Goal: Task Accomplishment & Management: Complete application form

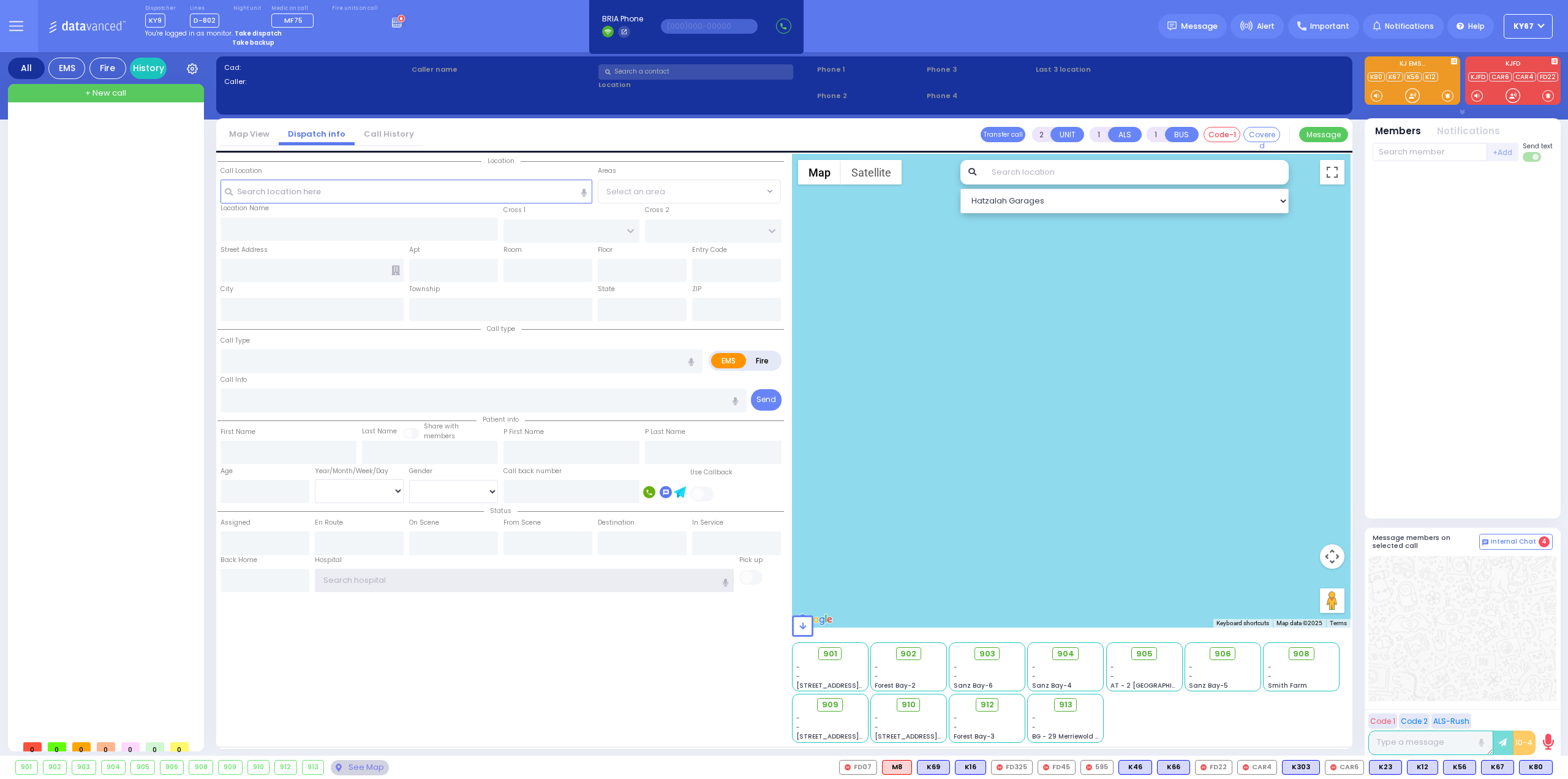
type input "Ky67"
click at [257, 31] on strong "Take dispatch" at bounding box center [258, 34] width 47 height 9
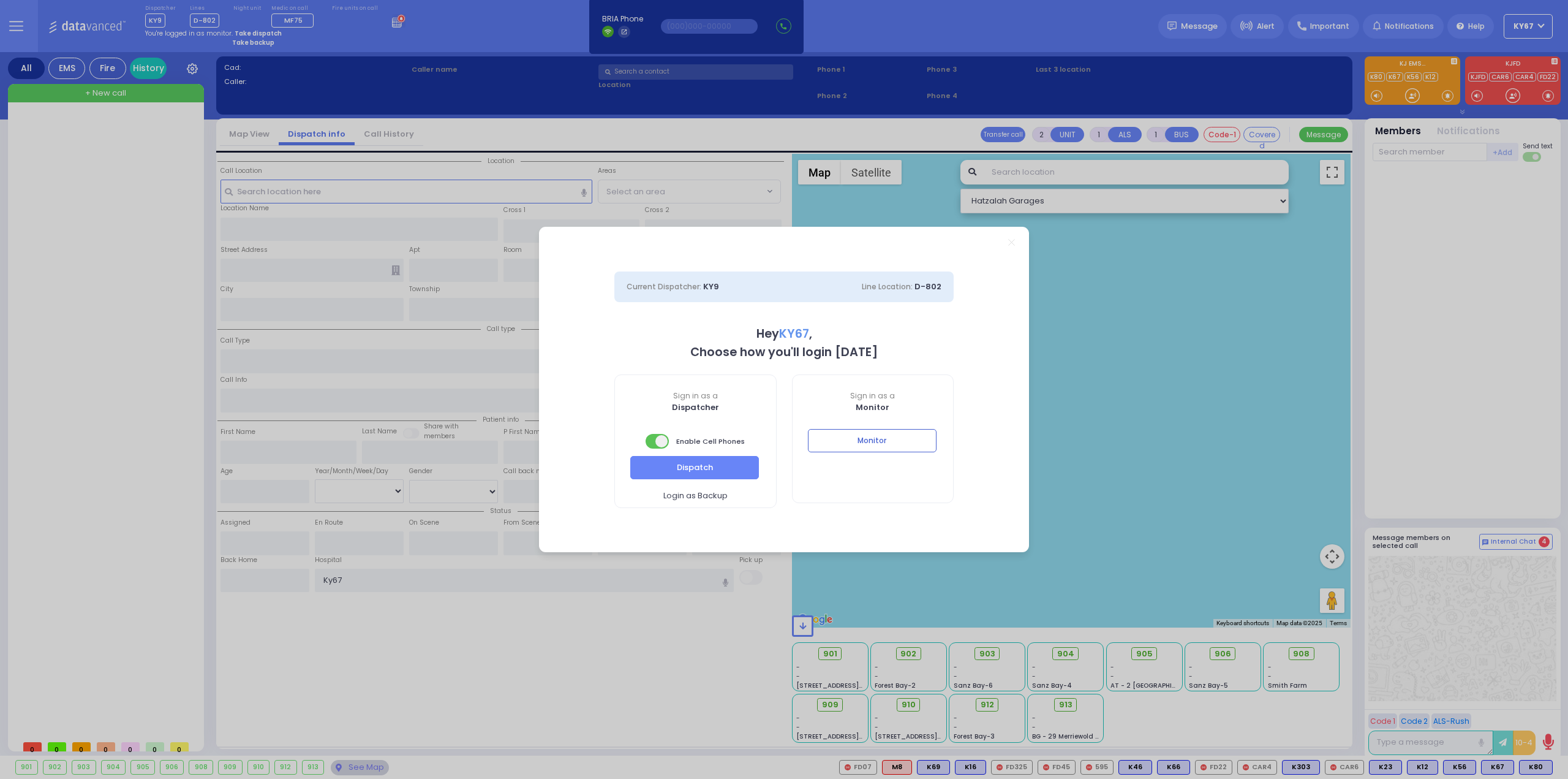
select select "9"
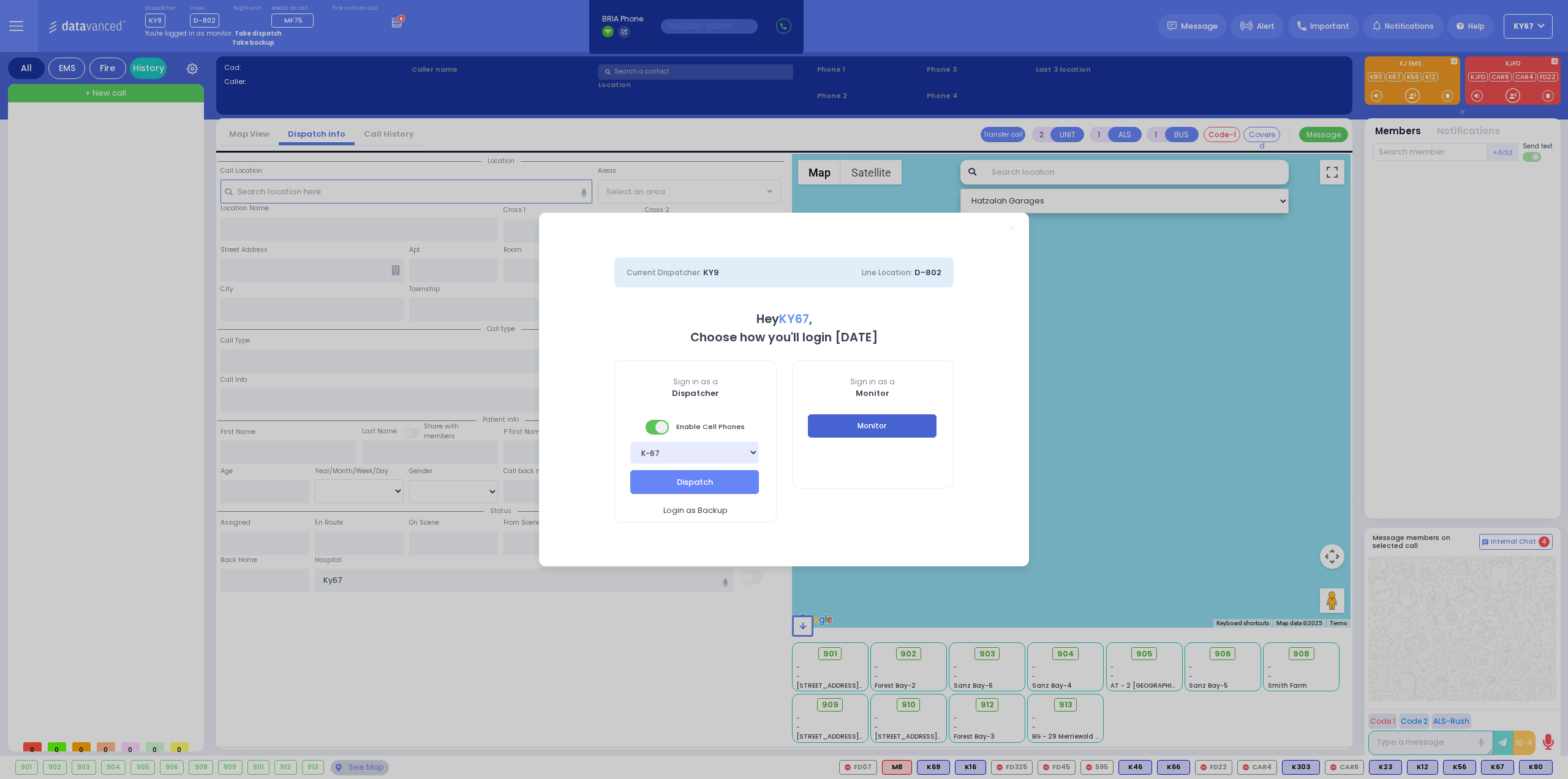
click at [880, 424] on button "Monitor" at bounding box center [872, 426] width 129 height 24
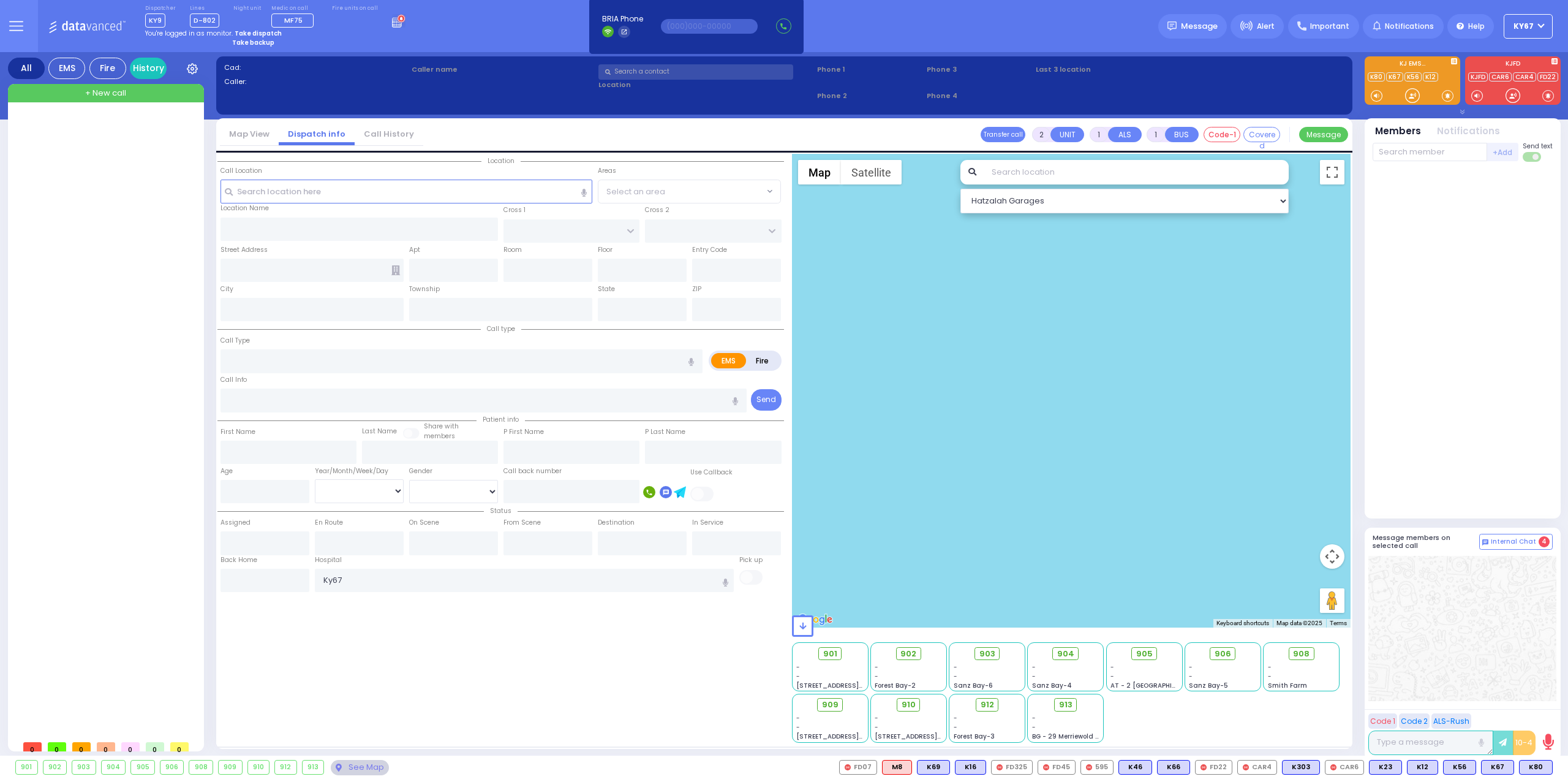
click at [246, 31] on strong "Take dispatch" at bounding box center [258, 34] width 47 height 9
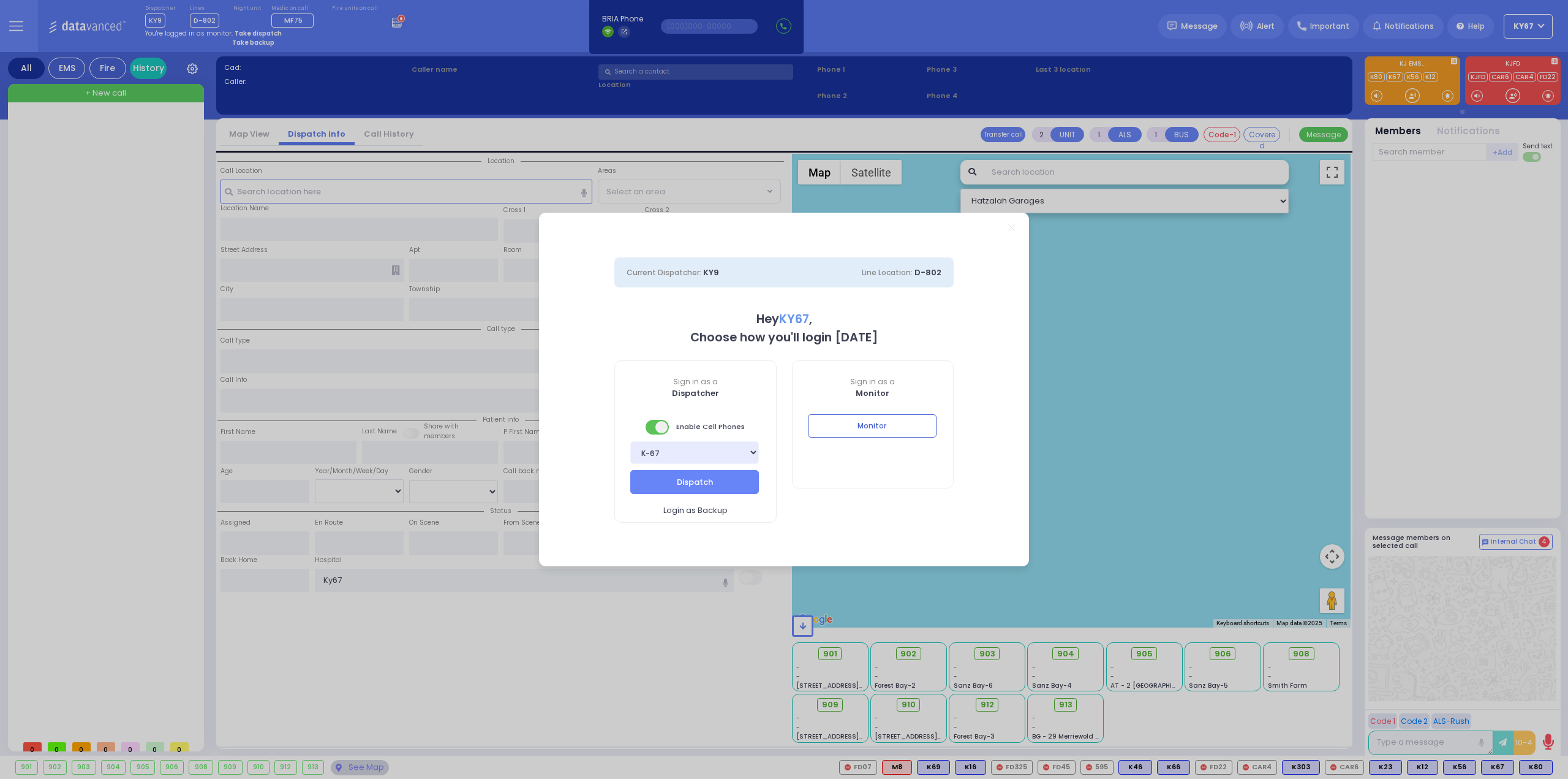
select select "9"
click at [695, 479] on button "Dispatch" at bounding box center [694, 482] width 129 height 24
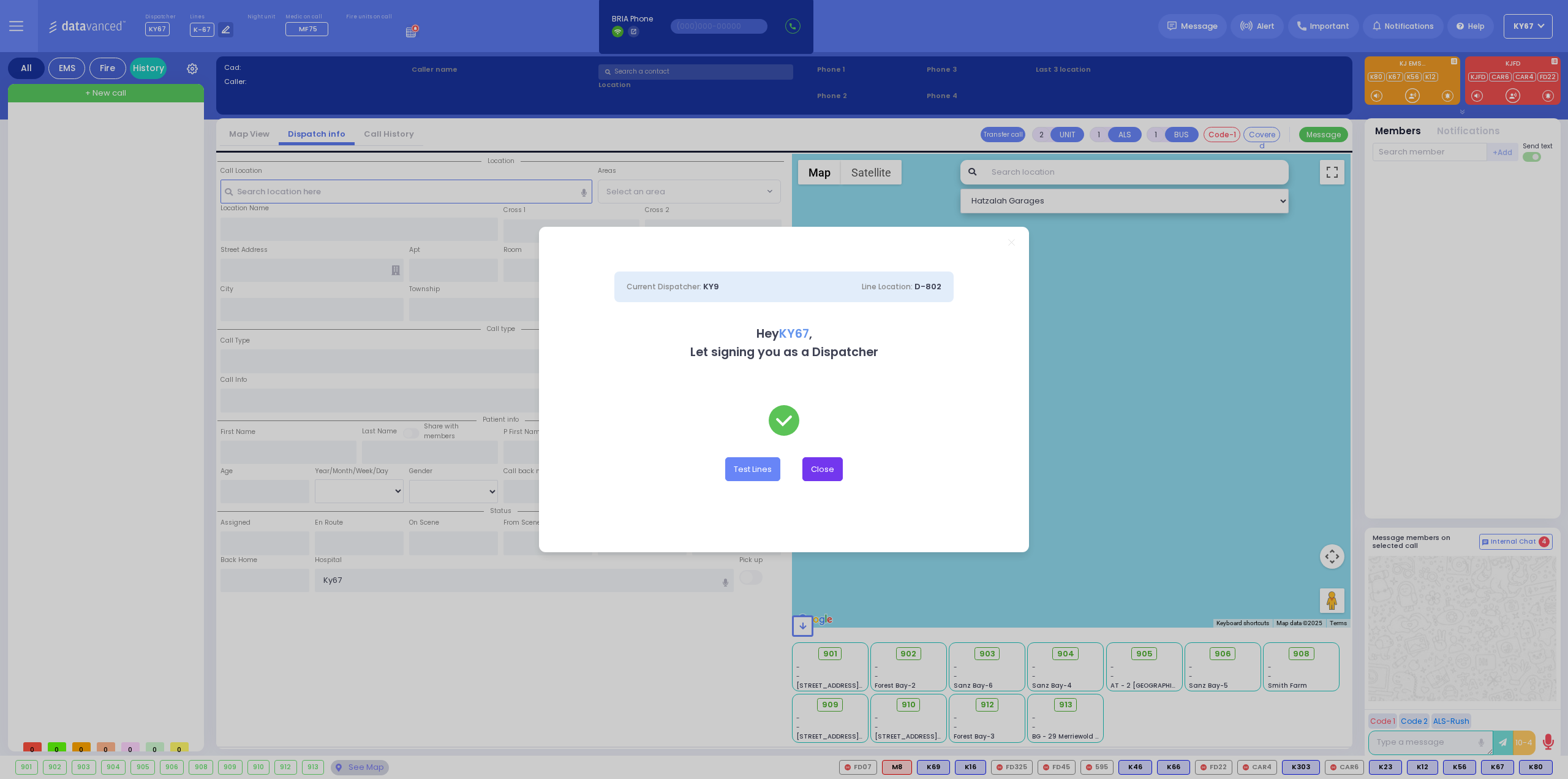
click at [823, 460] on button "Close" at bounding box center [822, 469] width 41 height 24
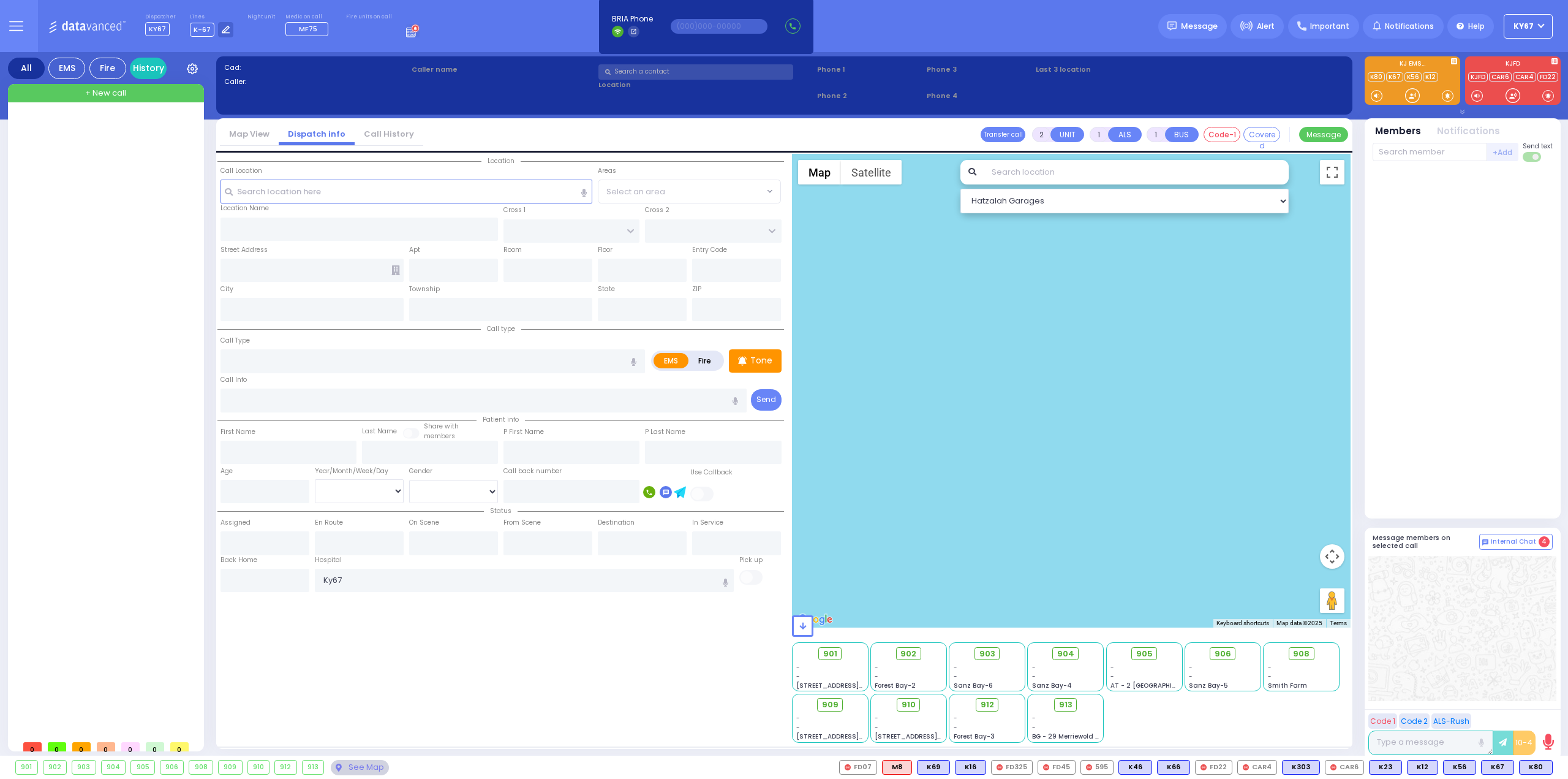
drag, startPoint x: 1460, startPoint y: 365, endPoint x: 1464, endPoint y: 377, distance: 12.6
click at [1461, 365] on div at bounding box center [1462, 341] width 180 height 348
click at [1510, 766] on button at bounding box center [1510, 767] width 6 height 14
click at [1504, 713] on icon at bounding box center [1502, 713] width 13 height 13
click at [1541, 611] on div at bounding box center [1463, 629] width 188 height 145
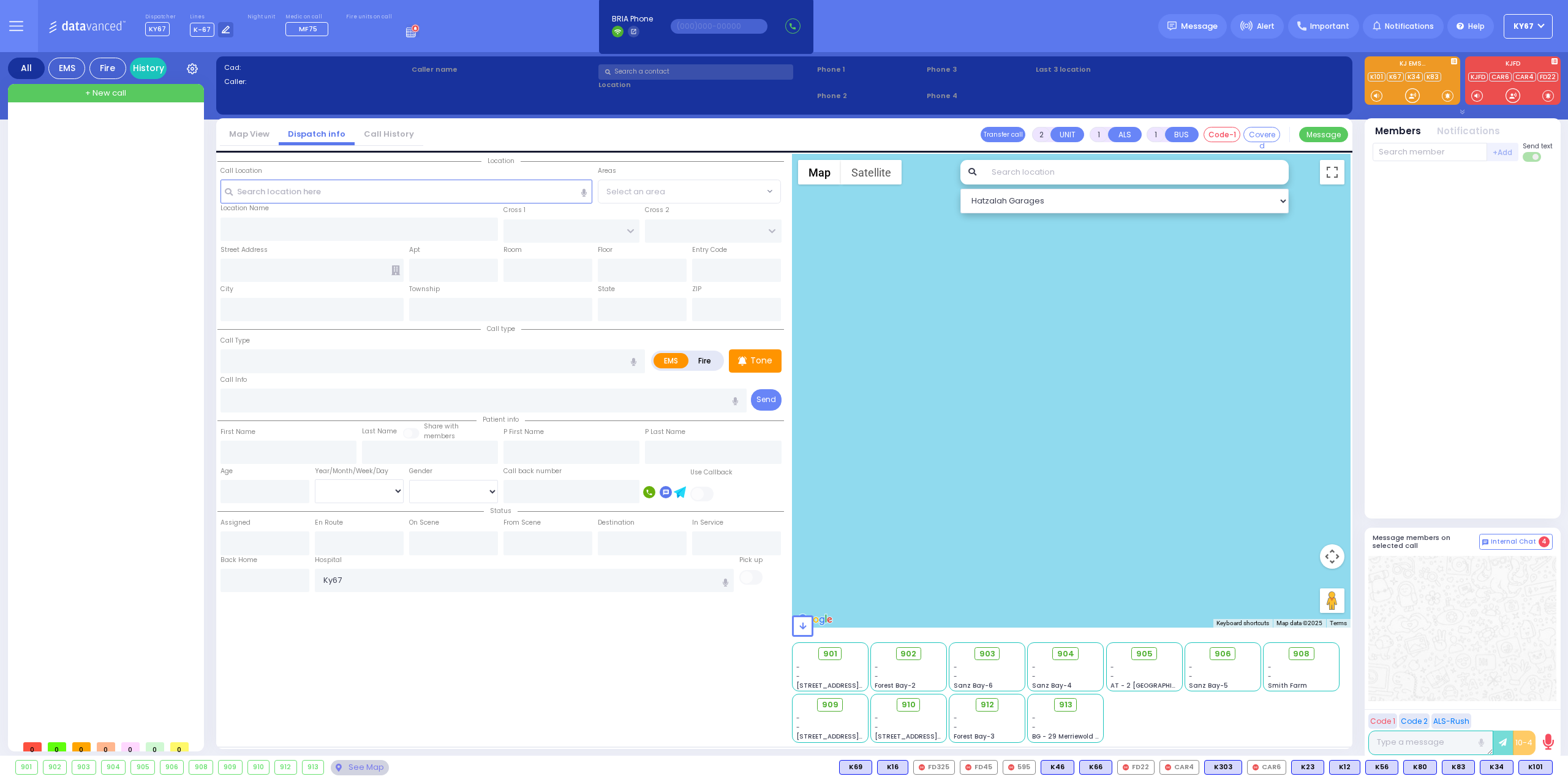
click at [114, 94] on span "+ New call" at bounding box center [105, 93] width 41 height 13
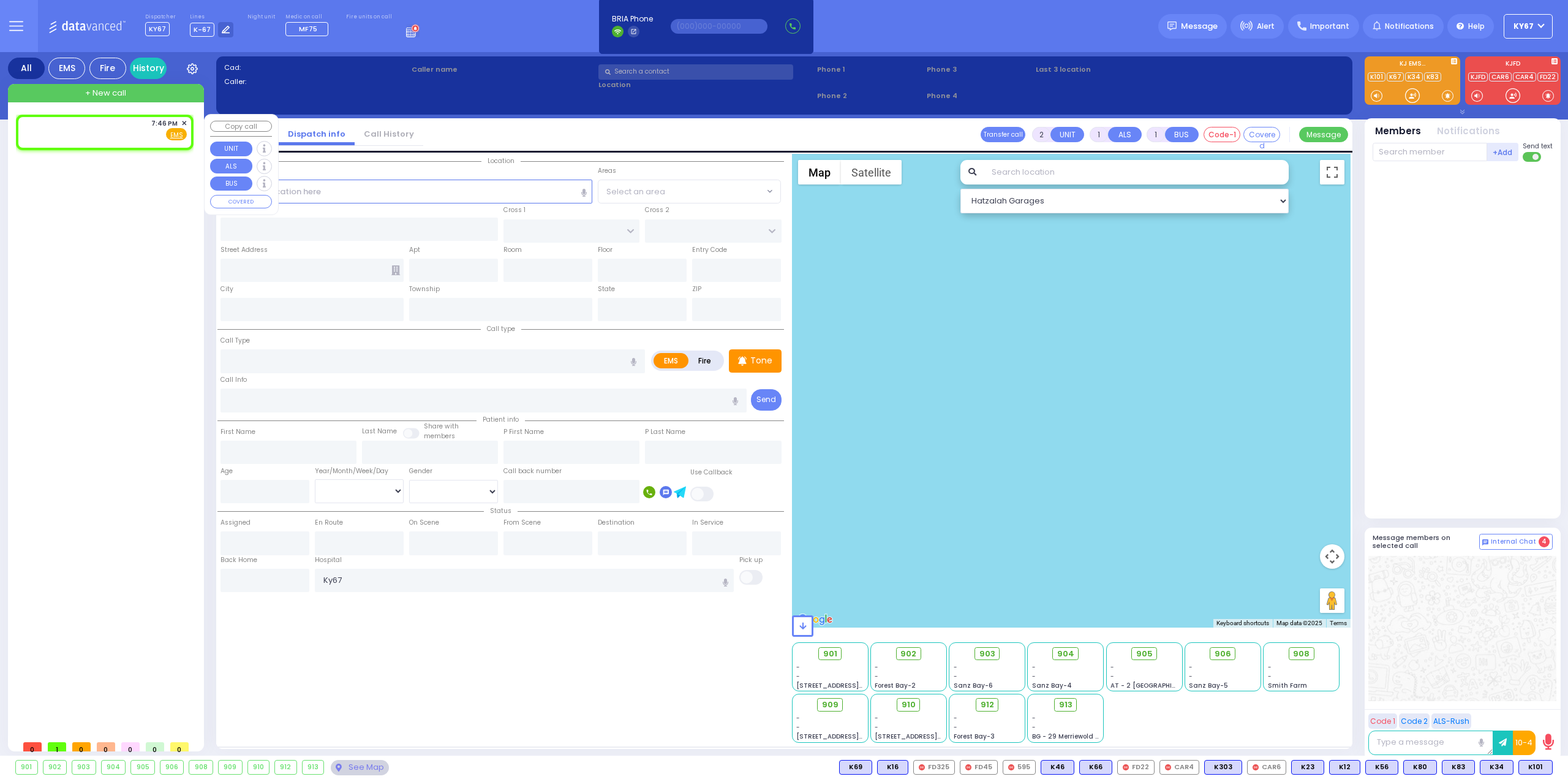
select select
radio input "true"
select select
type input "19:46"
select select "Hatzalah Garages"
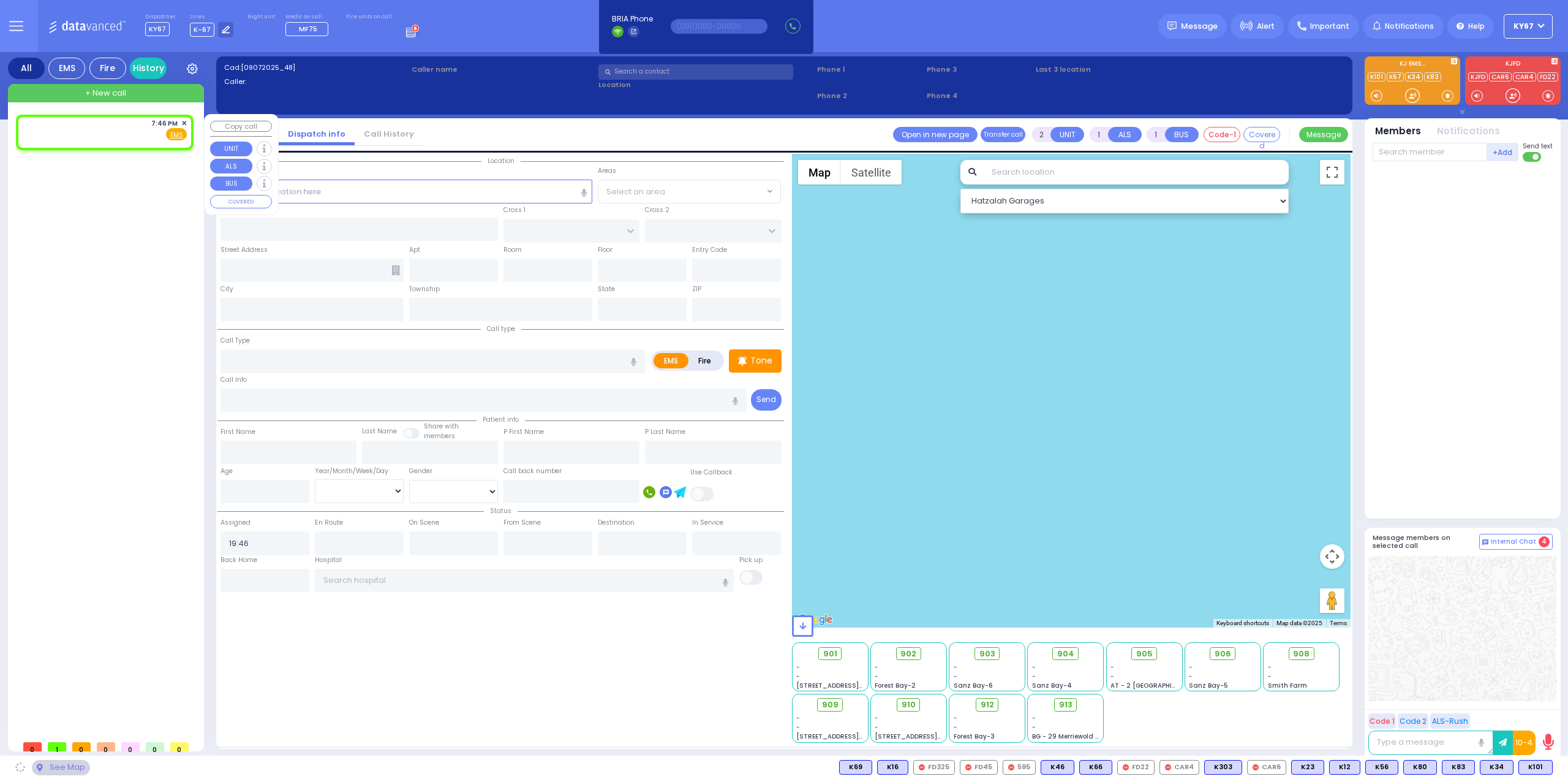
click at [98, 130] on div "7:46 PM ✕ Fire EMS" at bounding box center [104, 130] width 165 height 23
select select
radio input "true"
select select
select select "Hatzalah Garages"
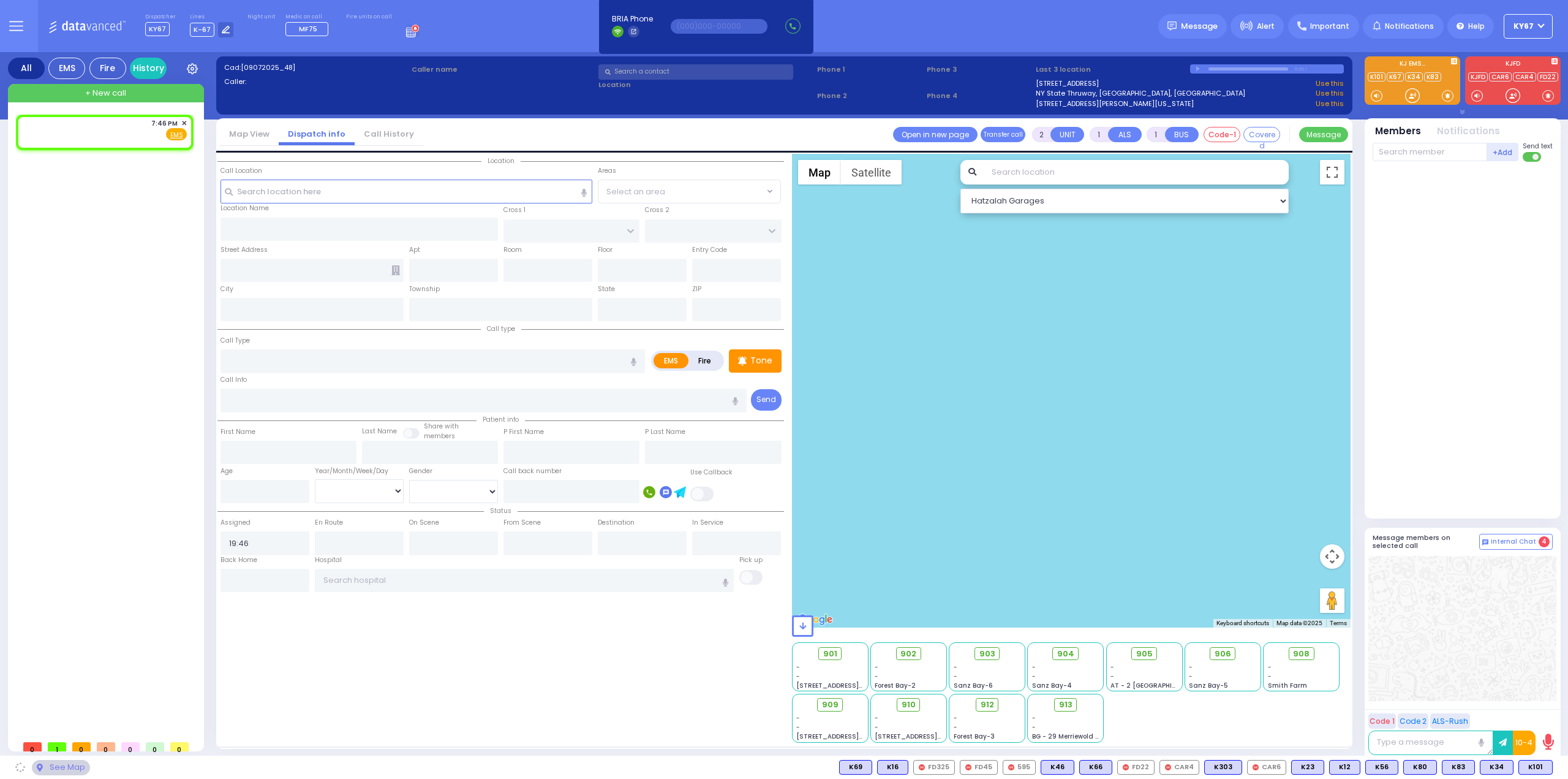
select select
radio input "true"
select select
select select "Hatzalah Garages"
click at [401, 194] on input "text" at bounding box center [406, 191] width 372 height 24
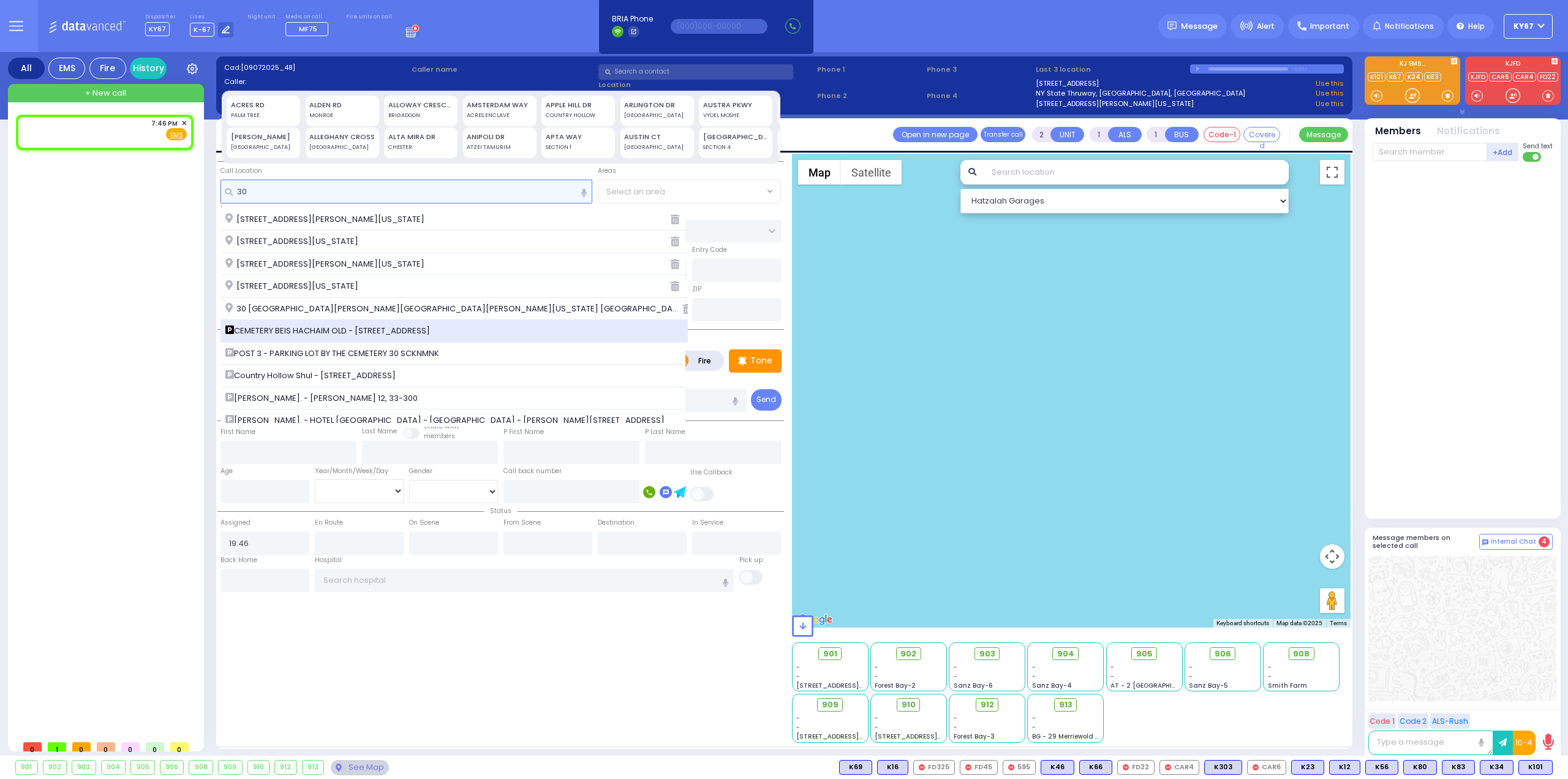
type input "30"
click at [376, 327] on span "CEMETERY BEIS HACHAIM OLD - 30 schunnemunk rd." at bounding box center [330, 332] width 209 height 13
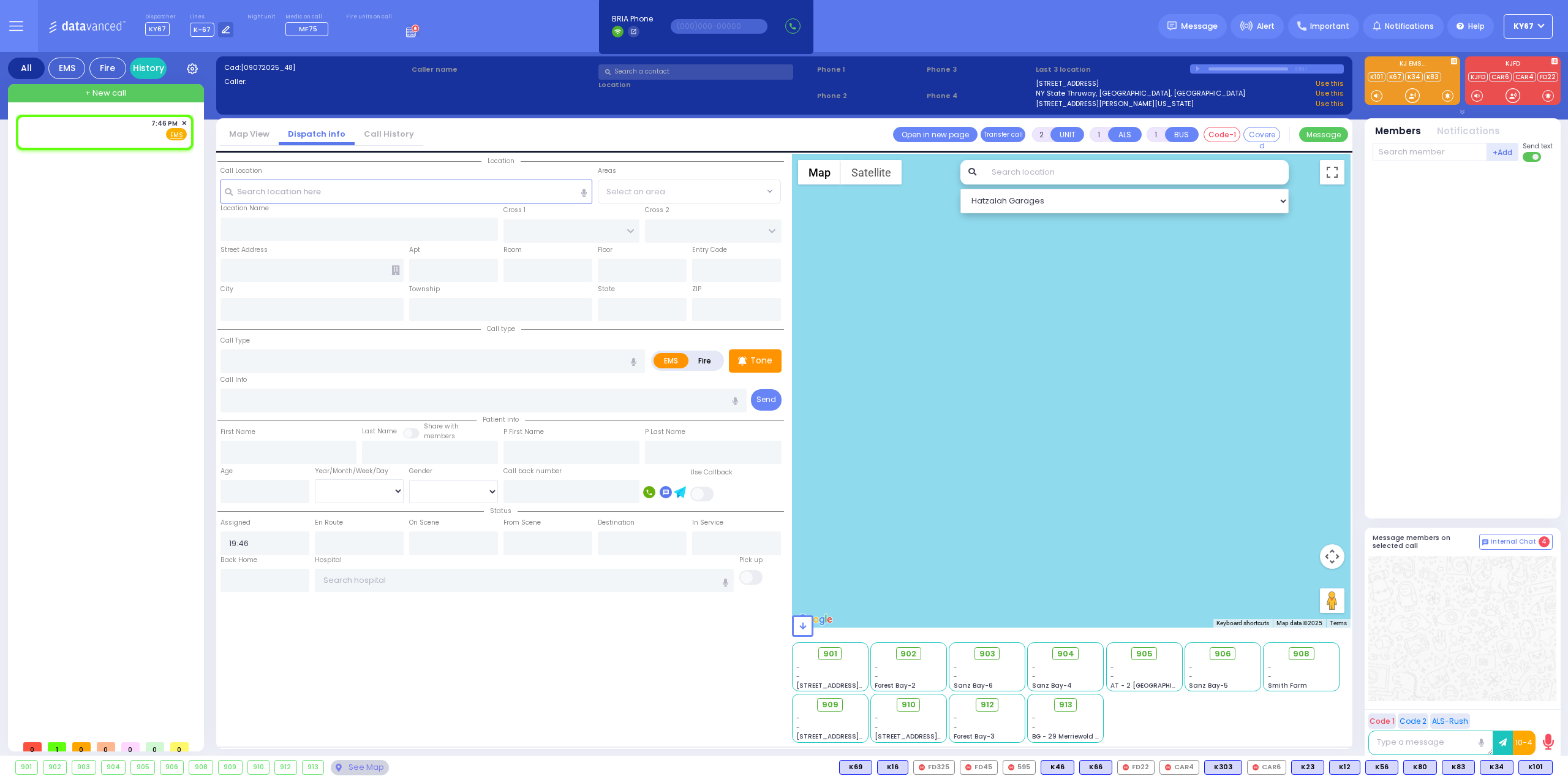
select select
radio input "true"
select select
select select "Hatzalah Garages"
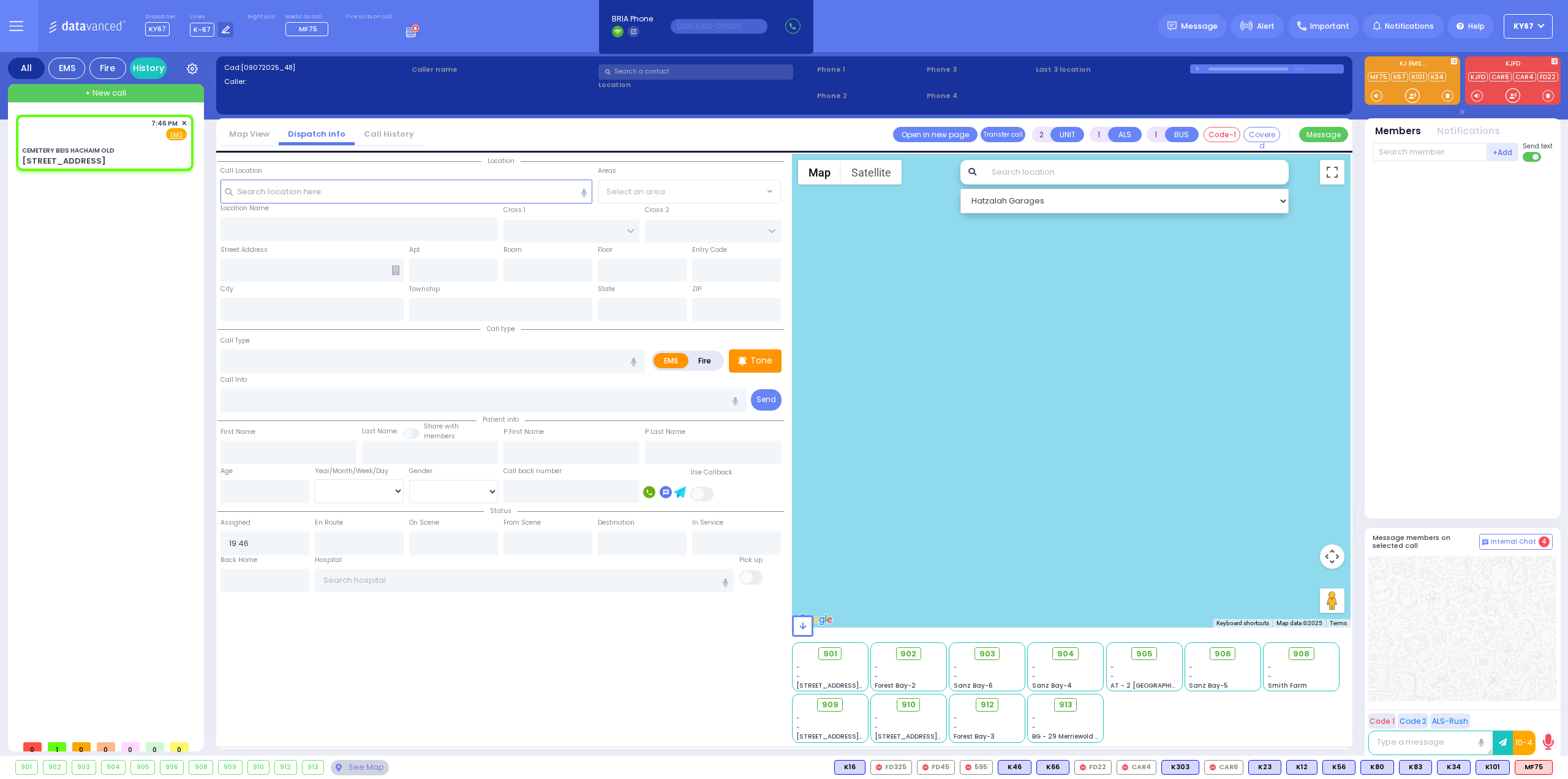
type input "CEMETERY BEIS HACHAIM OLD"
type input "30 schunnemunk rd"
type input "Monroe"
type input "[US_STATE]"
type input "10950"
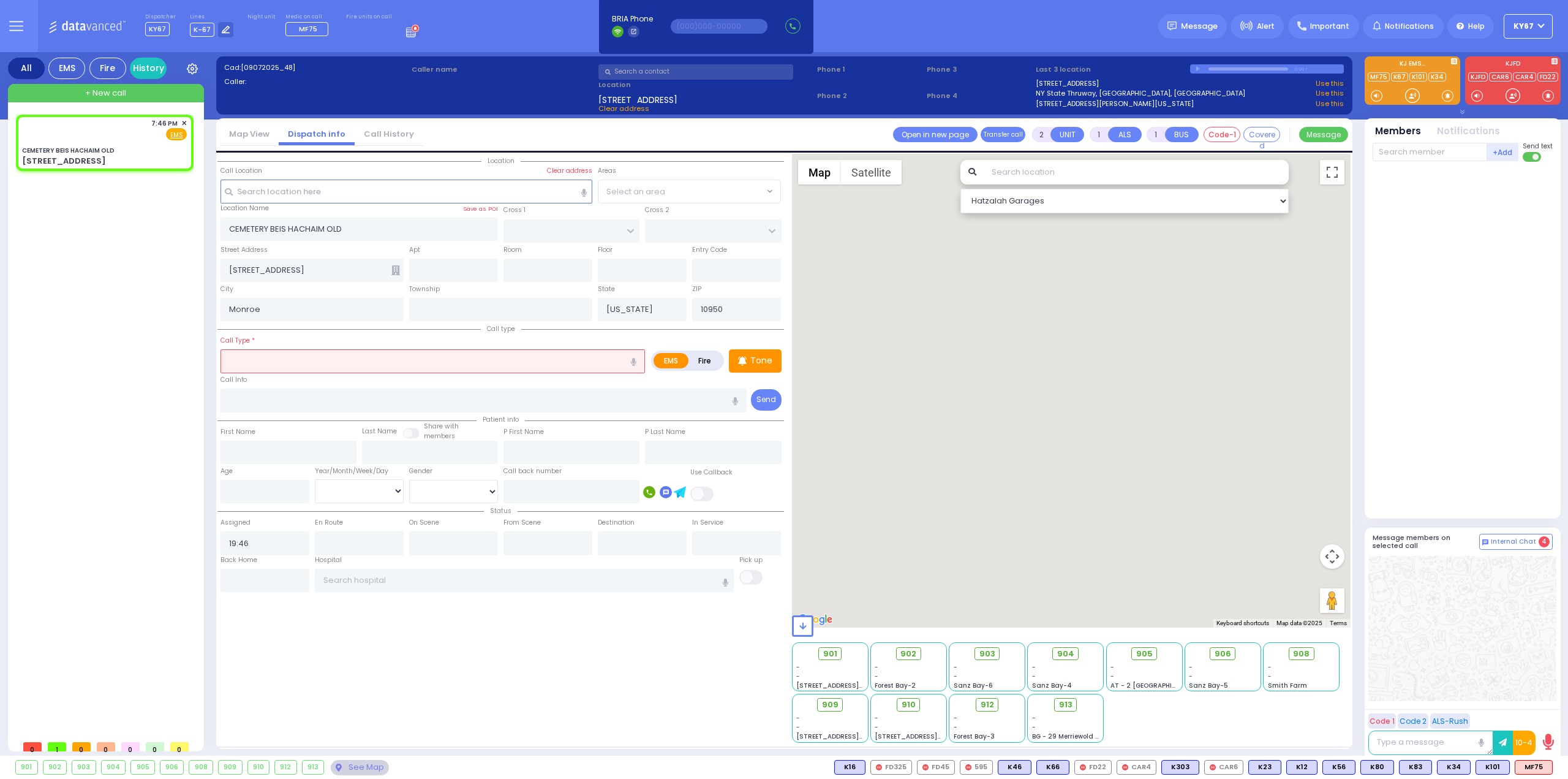
click at [362, 359] on input "text" at bounding box center [433, 361] width 425 height 24
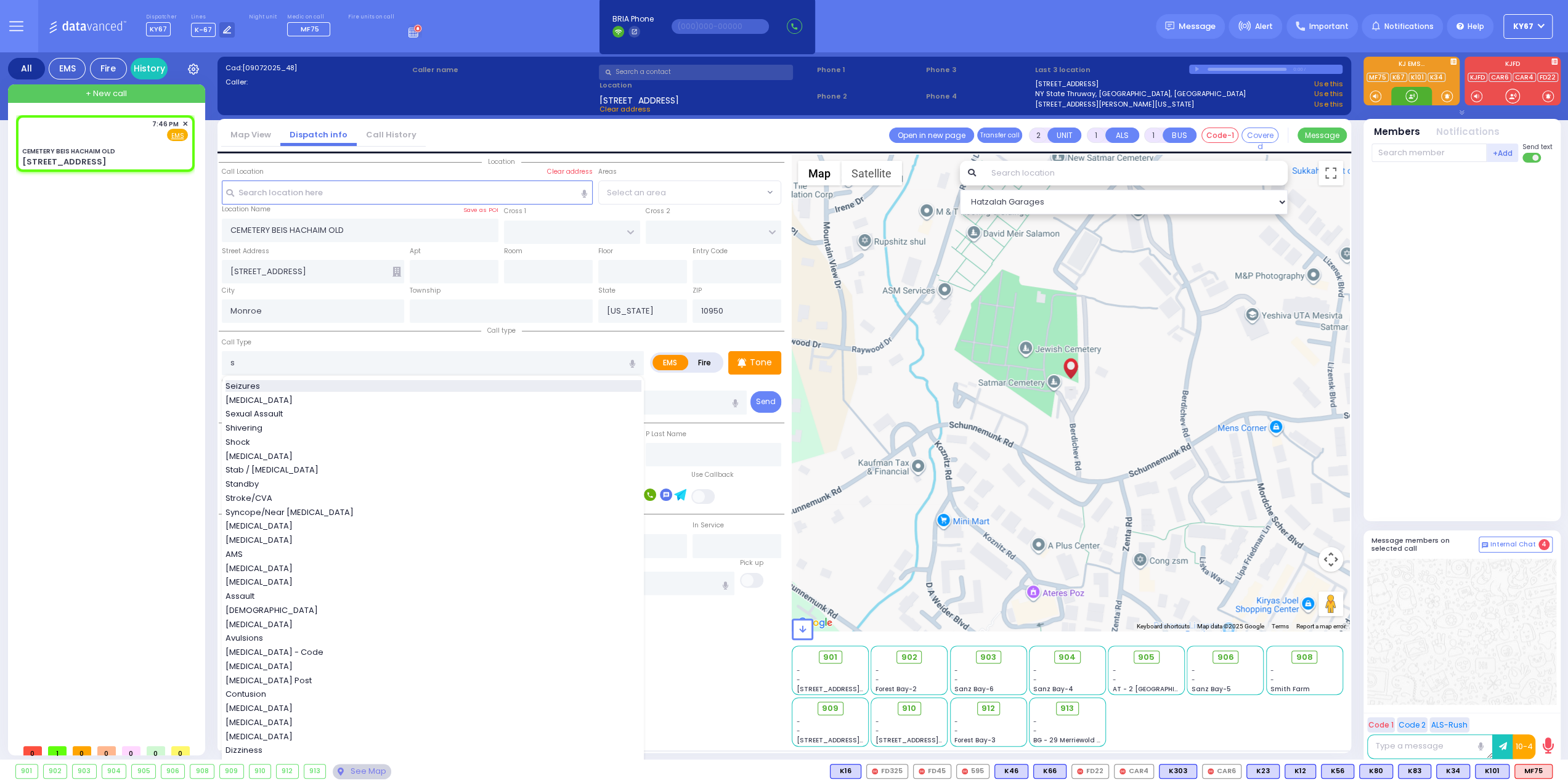
click at [260, 388] on span "Seizures" at bounding box center [245, 386] width 39 height 13
type input "Seizures"
type input "3"
type input "2"
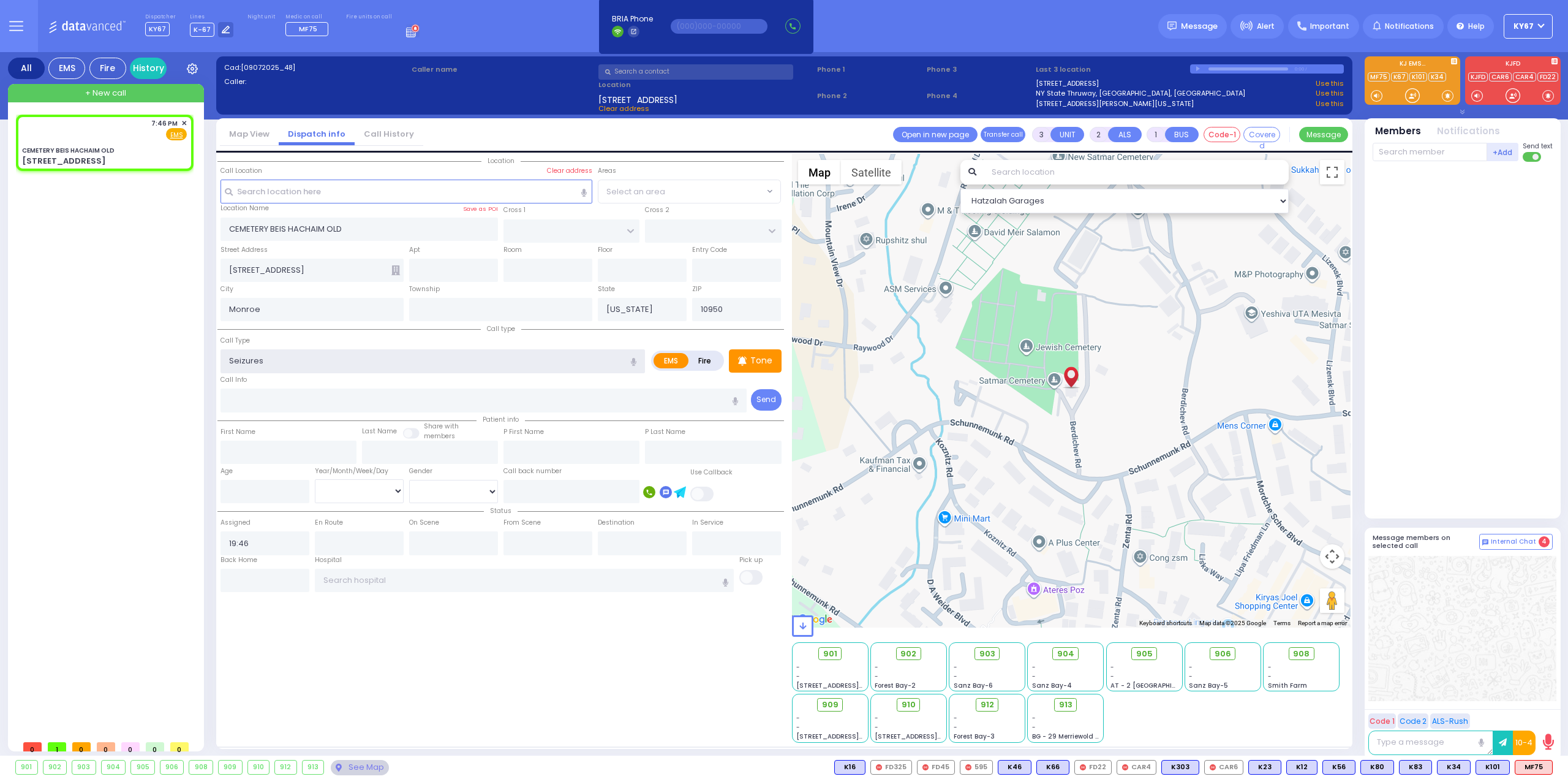
select select
radio input "true"
select select
select select "Hatzalah Garages"
click at [1456, 766] on span "K34" at bounding box center [1454, 767] width 33 height 14
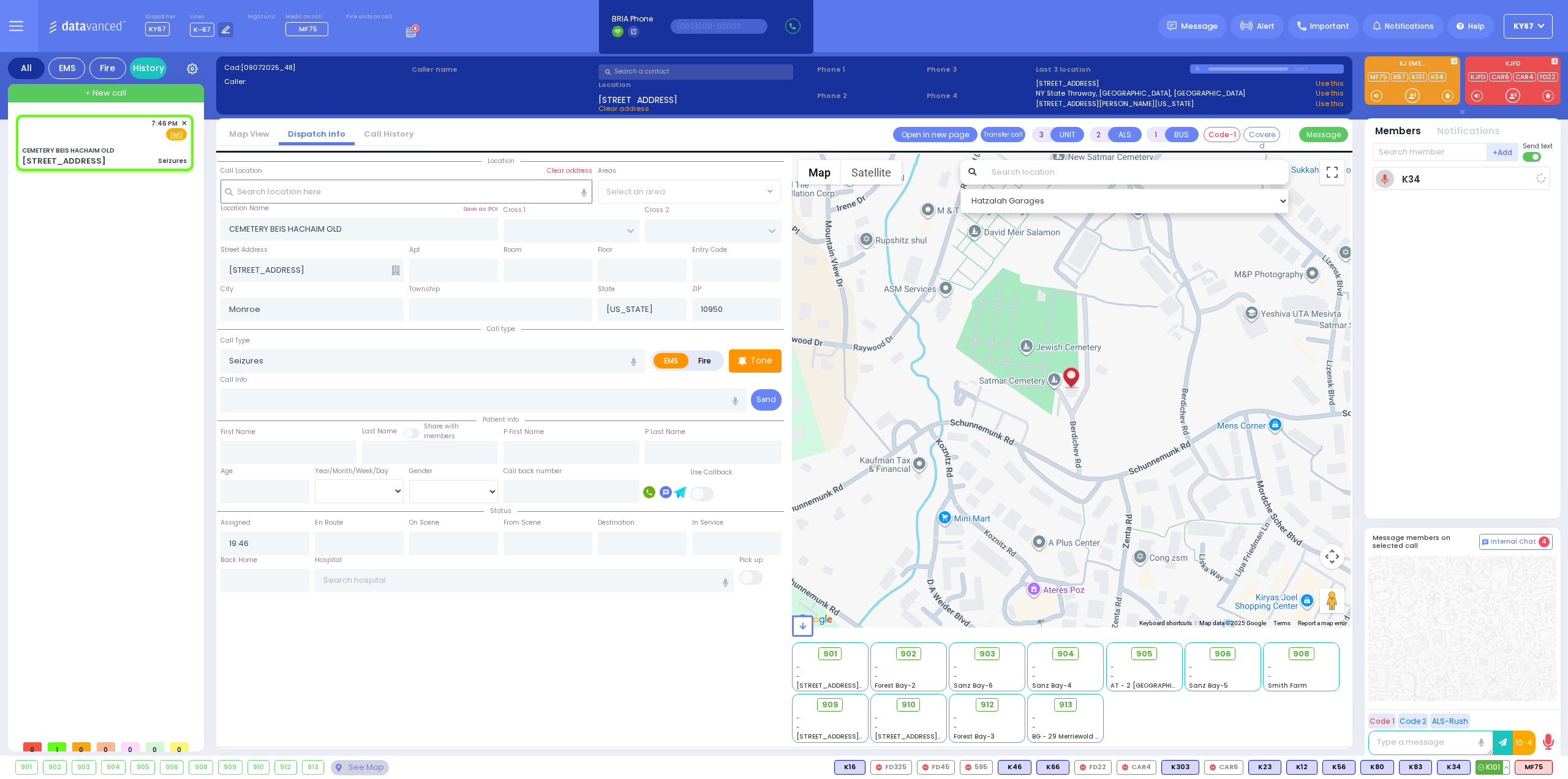
click at [1490, 768] on span "K101" at bounding box center [1493, 767] width 33 height 14
click at [1535, 765] on span "MF75" at bounding box center [1534, 767] width 37 height 14
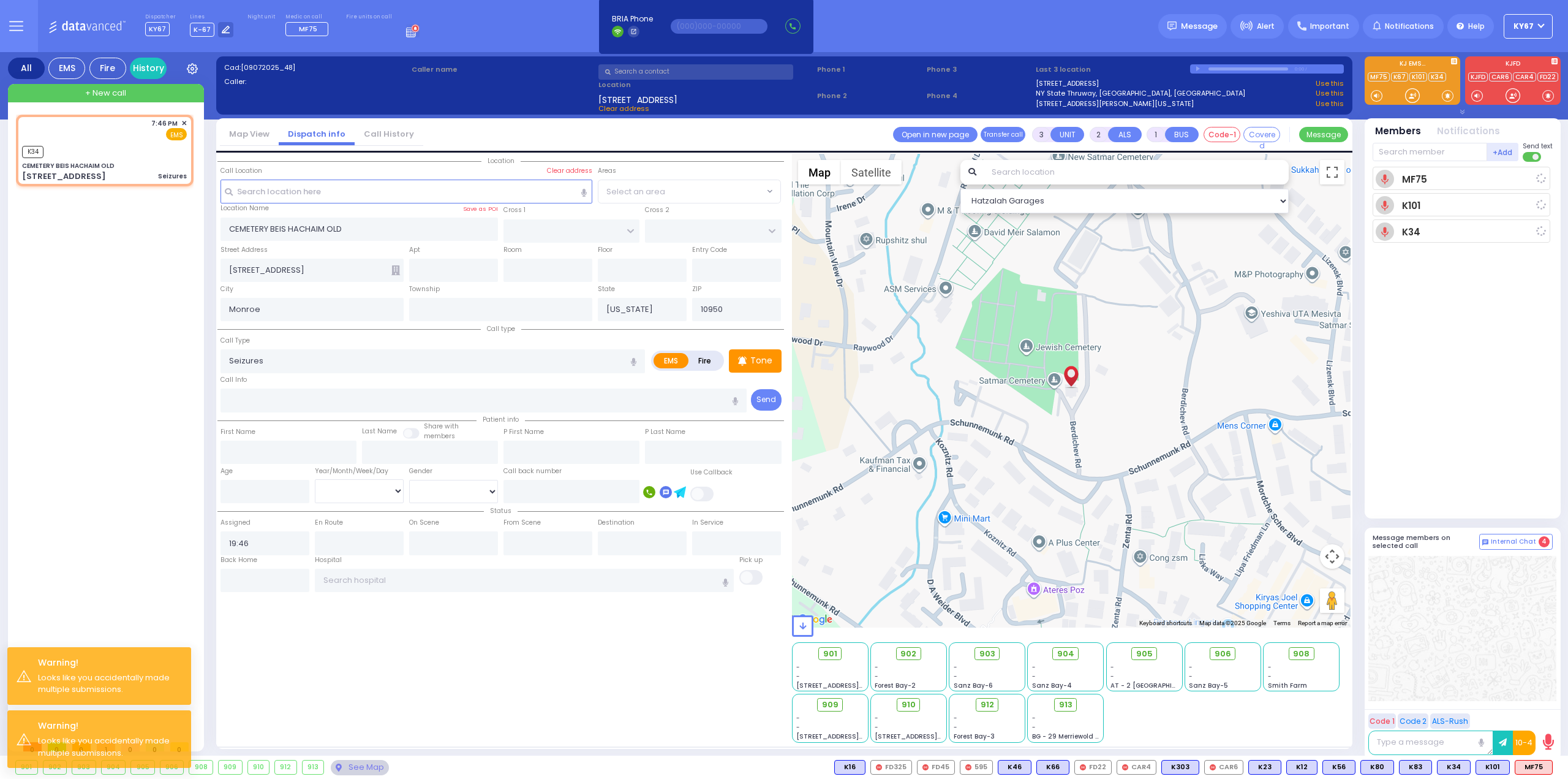
select select
radio input "true"
select select
type input "19:46"
select select "Hatzalah Garages"
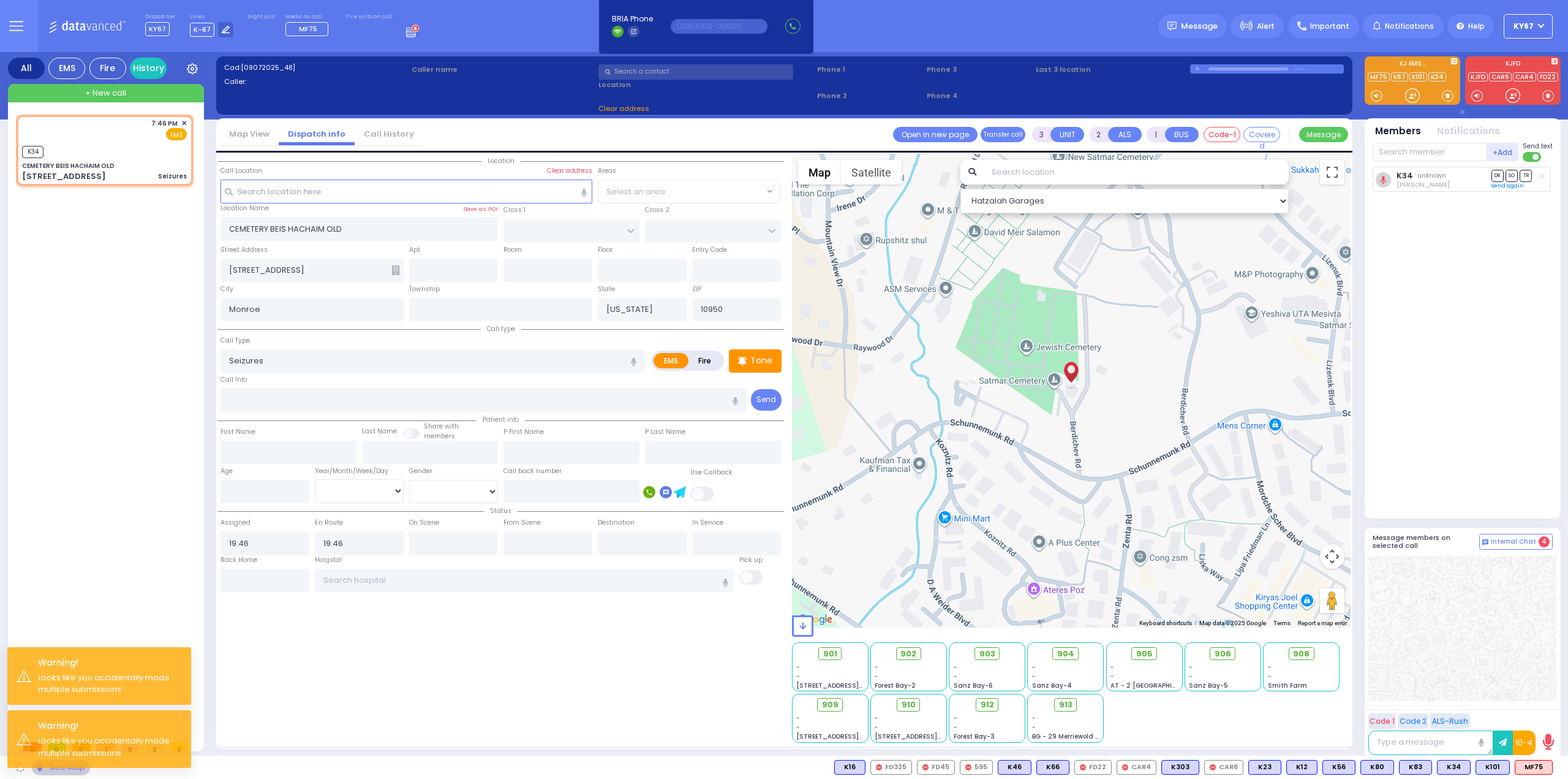
select select
radio input "true"
select select
select select "Hatzalah Garages"
select select
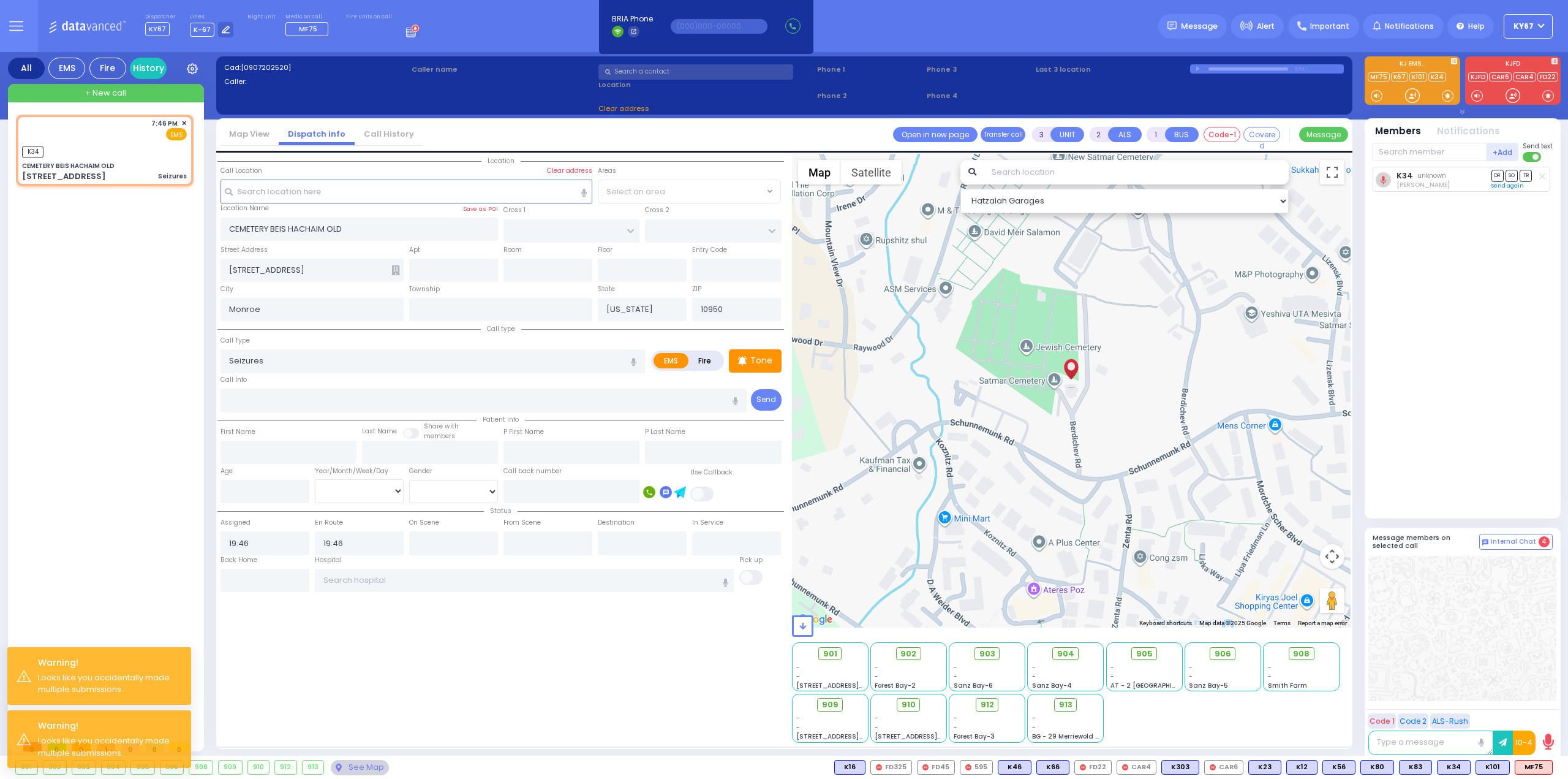
radio input "true"
select select
select select "Hatzalah Garages"
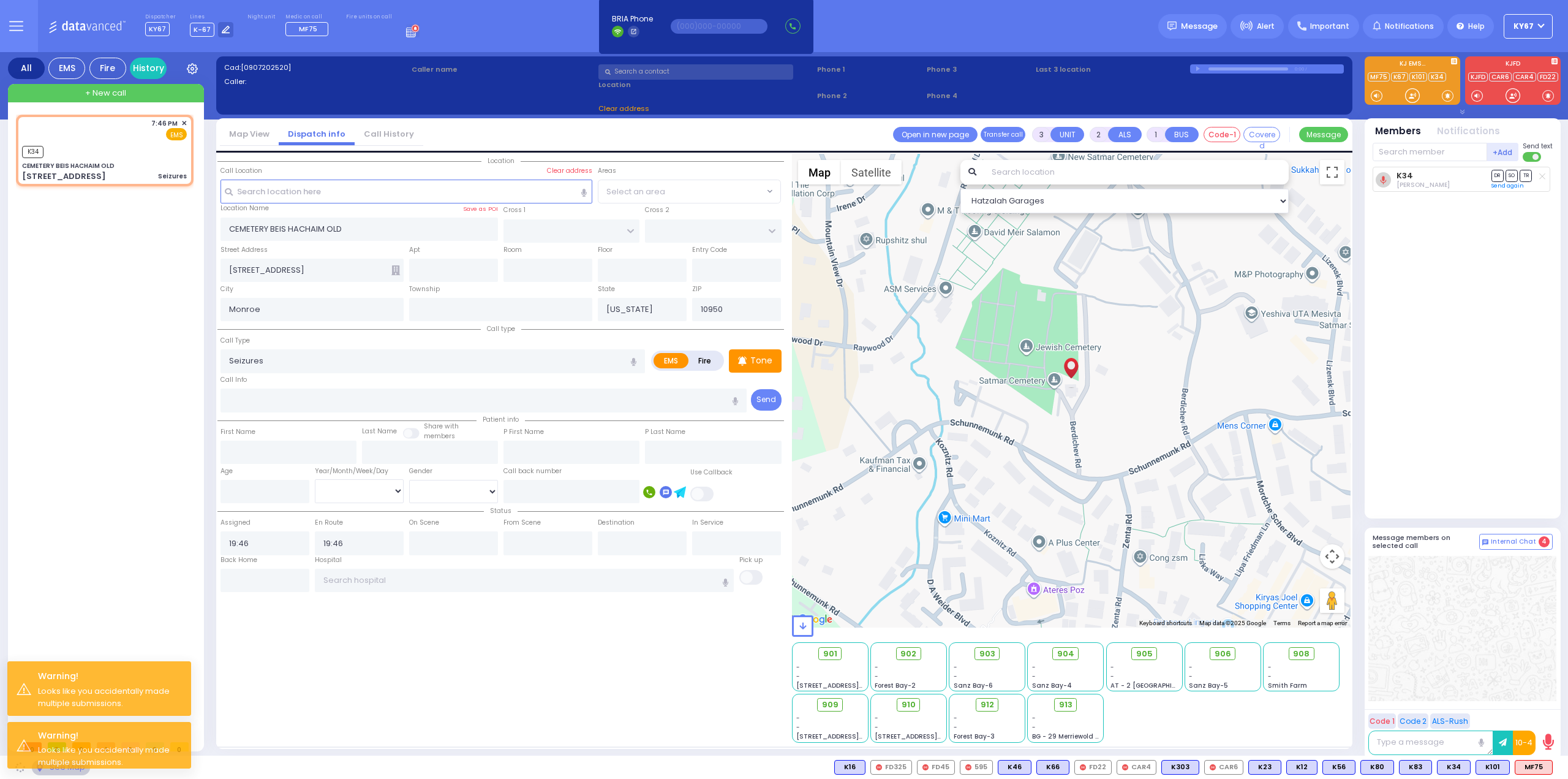
select select
radio input "true"
select select
select select "Hatzalah Garages"
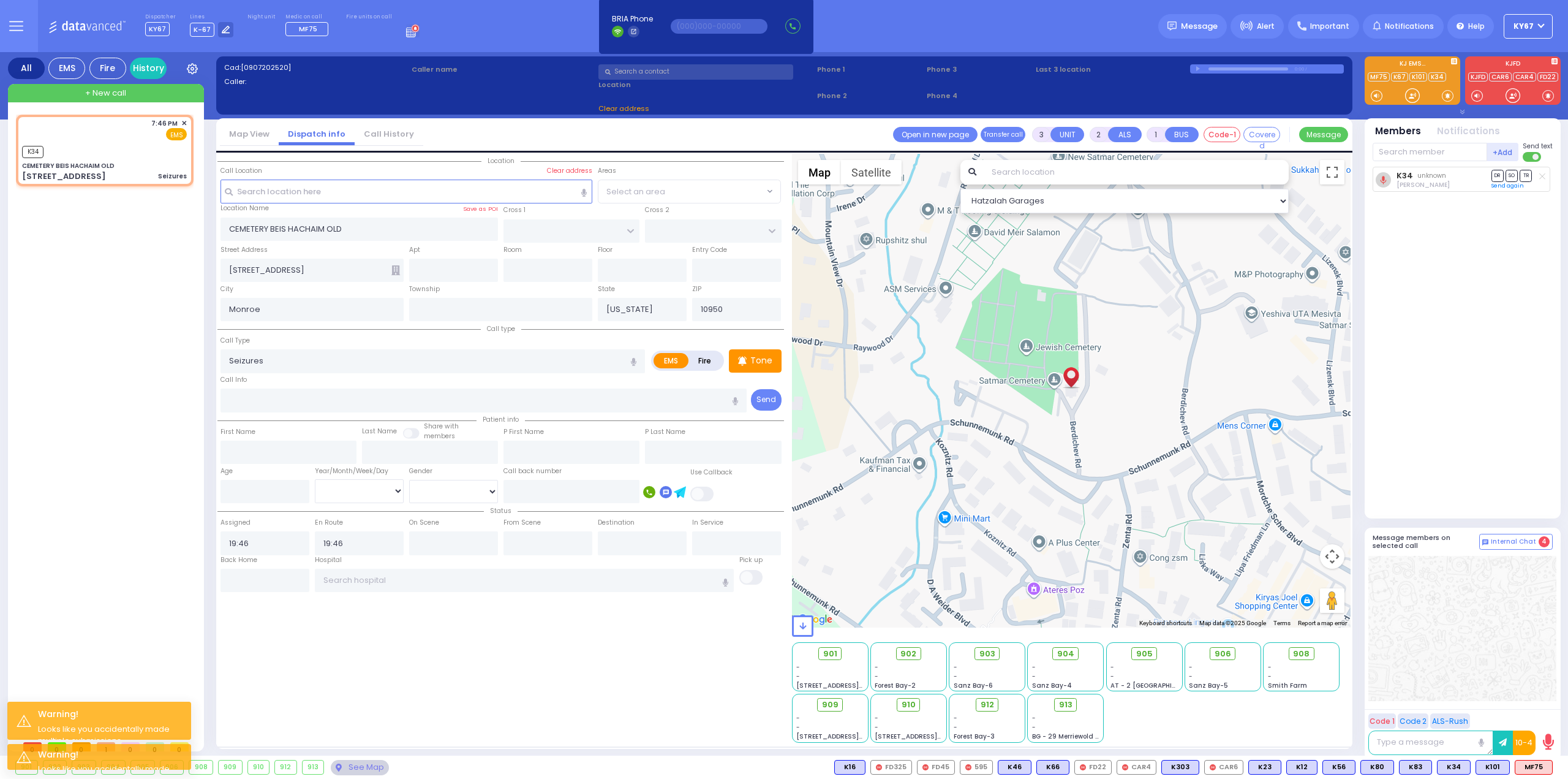
select select
radio input "true"
select select
select select "Hatzalah Garages"
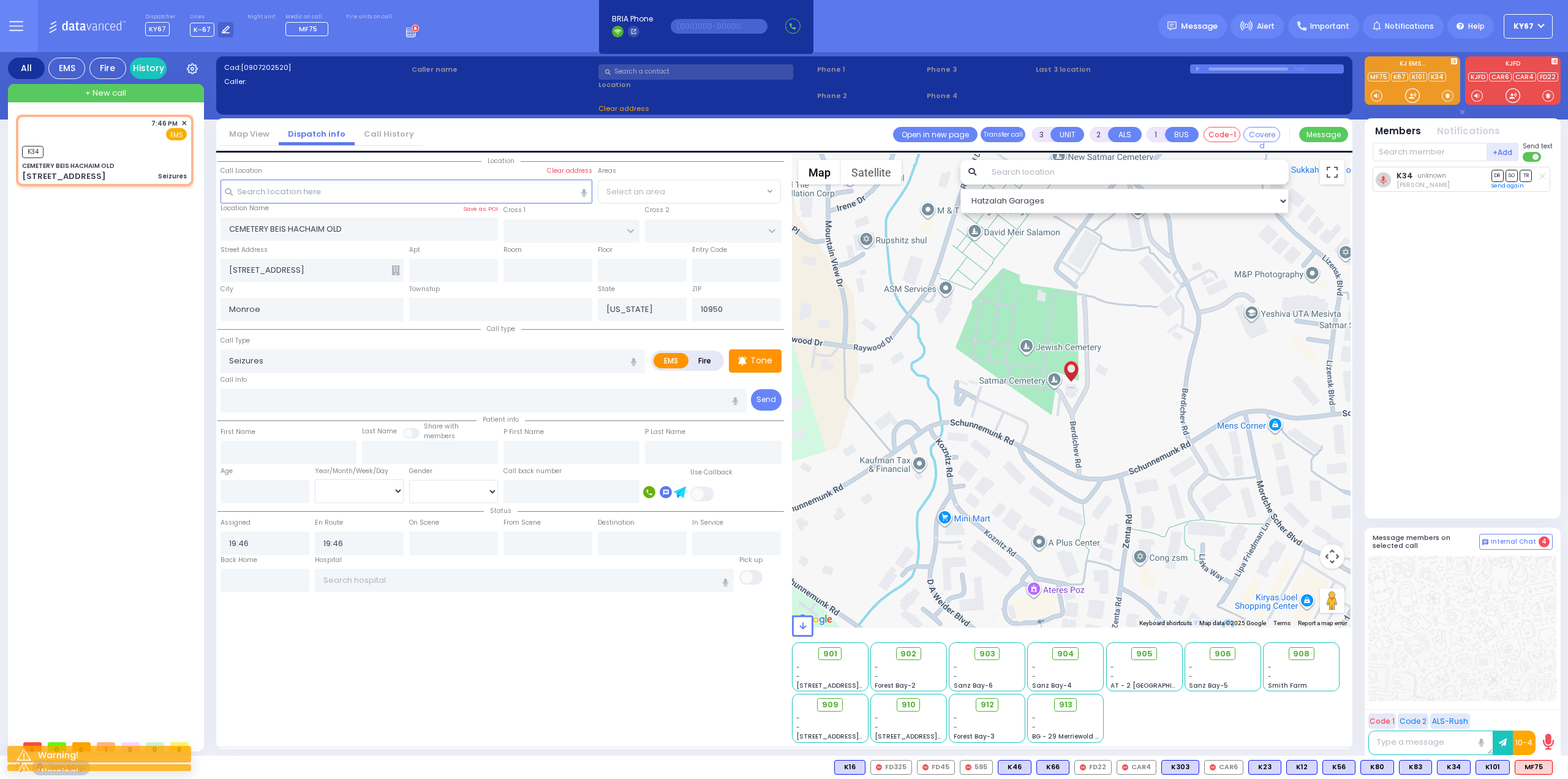
select select
radio input "true"
select select
select select "Hatzalah Garages"
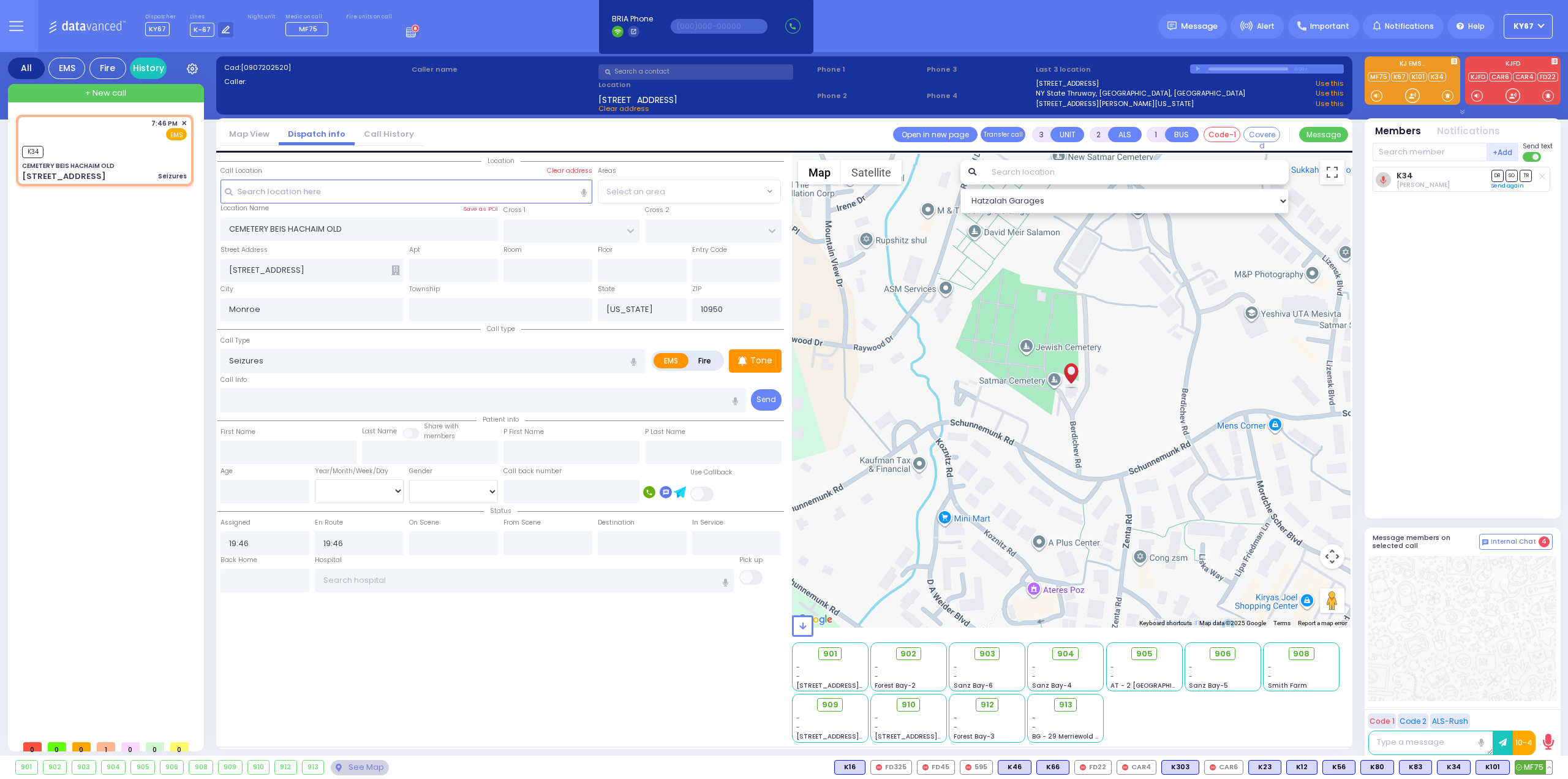
click at [1541, 765] on span "MF75" at bounding box center [1534, 767] width 37 height 14
click at [1488, 768] on span "K101" at bounding box center [1493, 767] width 33 height 14
select select
radio input "true"
select select
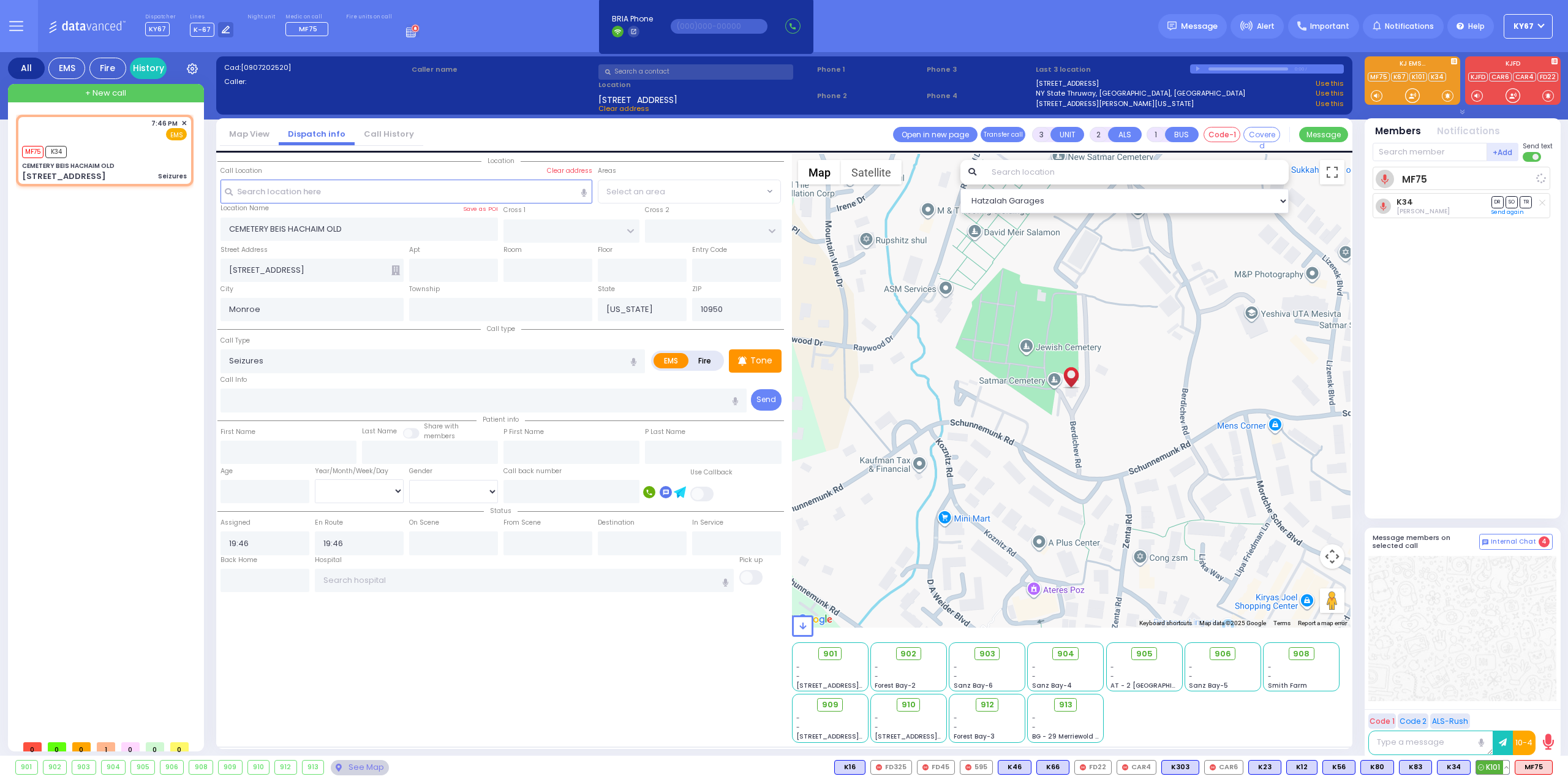
select select "Hatzalah Garages"
select select
radio input "true"
select select
select select "Hatzalah Garages"
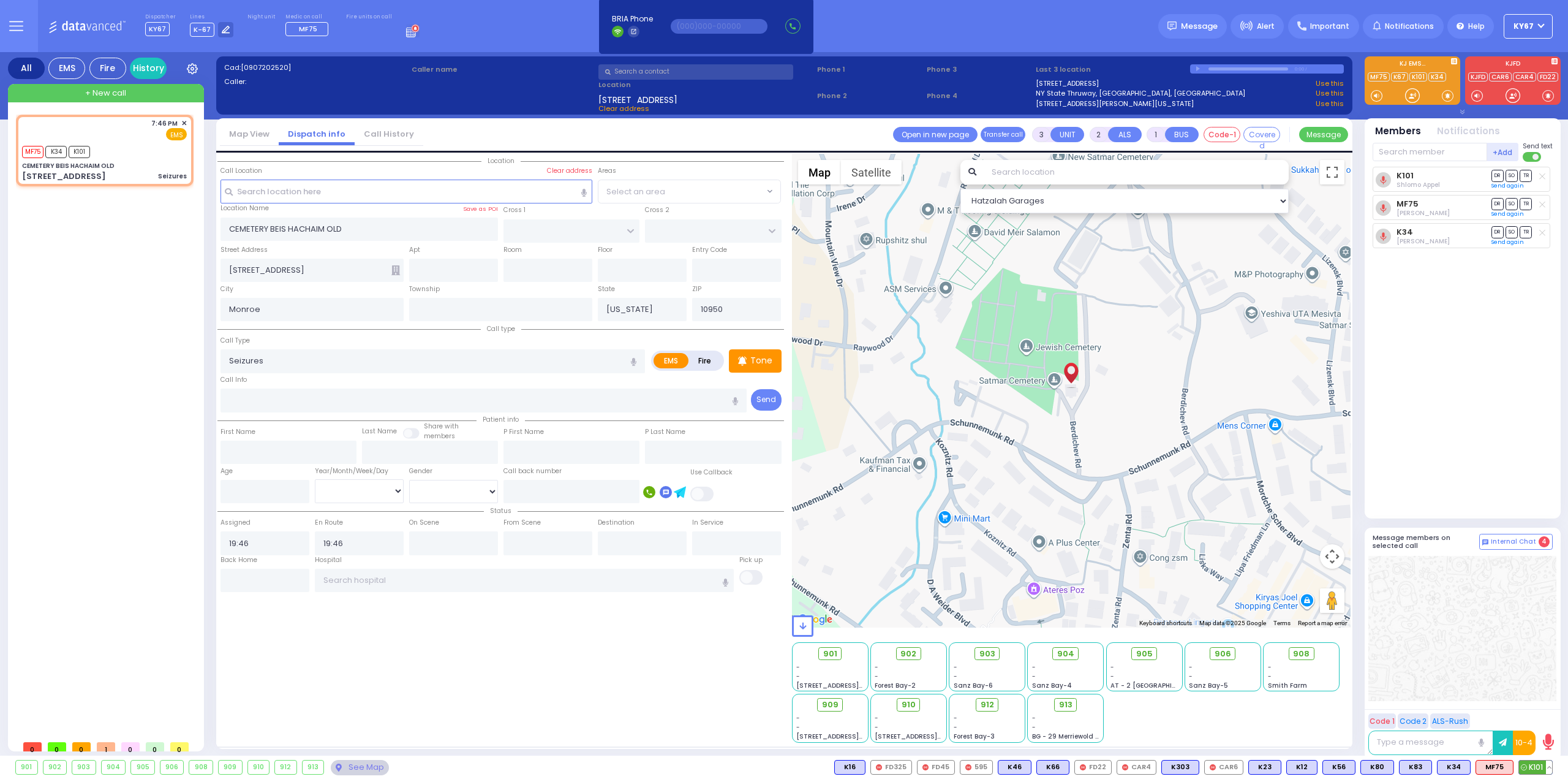
click at [1548, 769] on button at bounding box center [1549, 767] width 6 height 14
click at [1543, 714] on icon at bounding box center [1540, 713] width 13 height 13
click at [1539, 763] on span "K52" at bounding box center [1535, 767] width 32 height 14
select select
radio input "true"
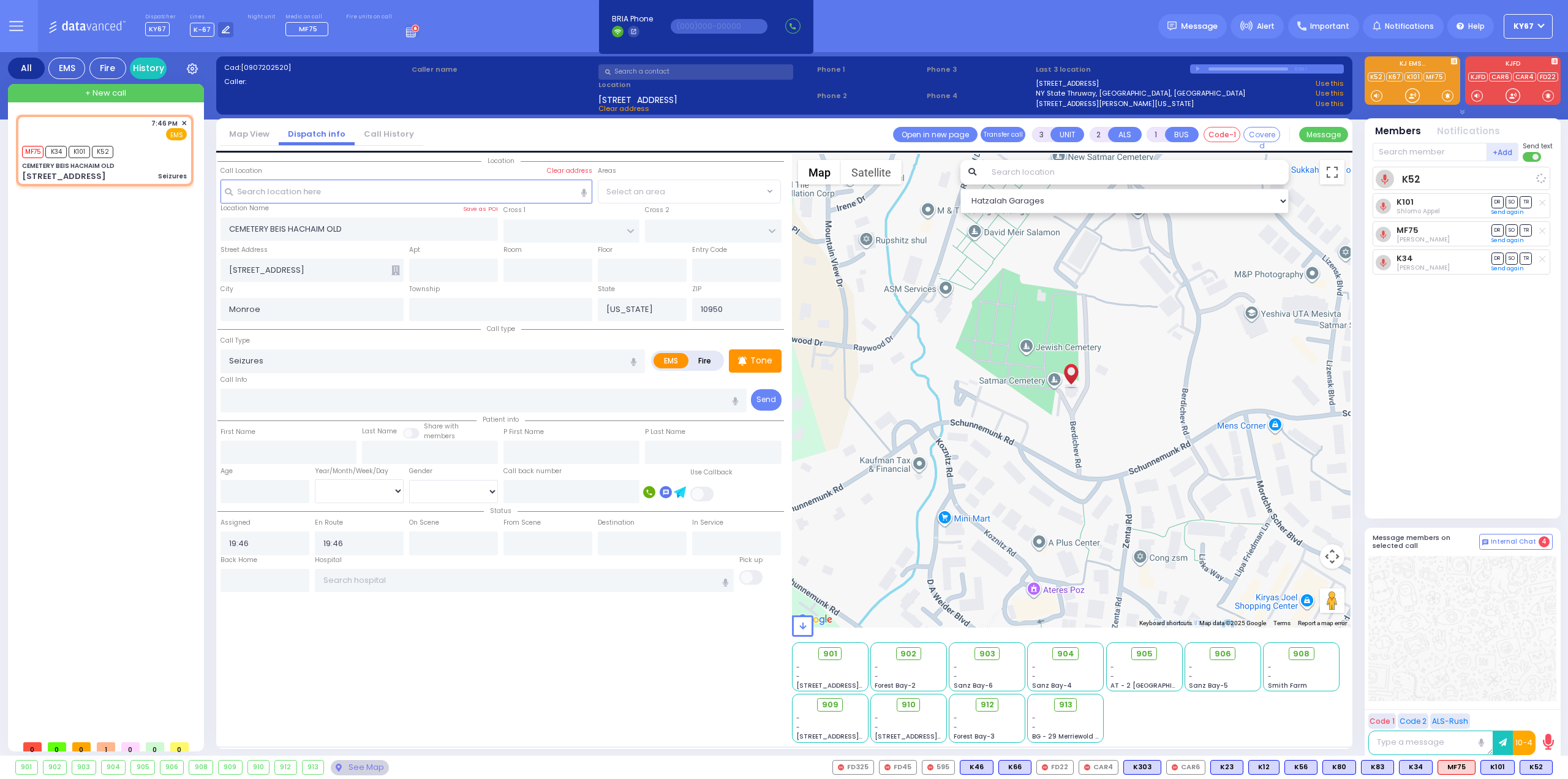
select select
select select "Hatzalah Garages"
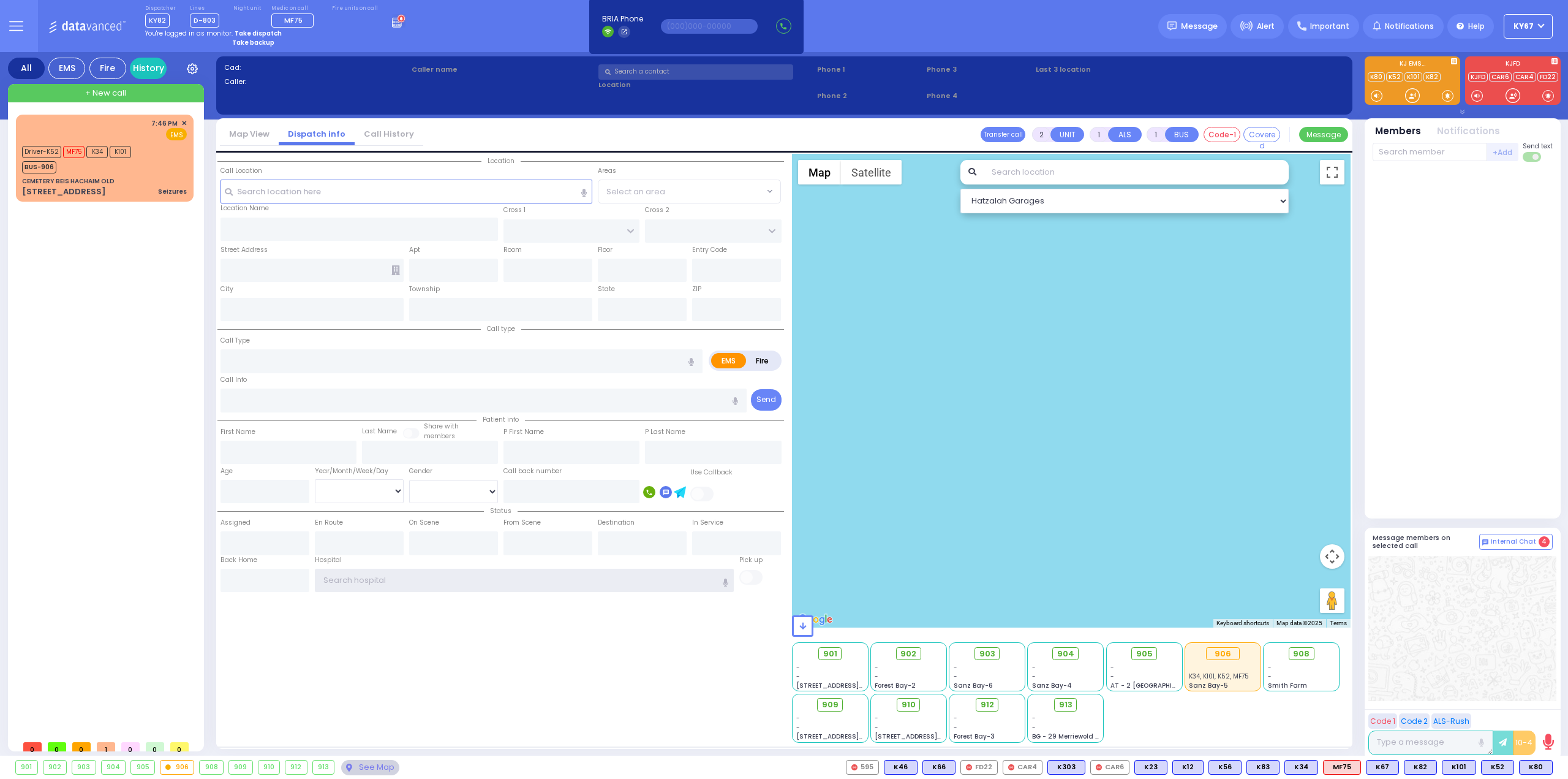
type input "Ky67"
click at [398, 24] on rect at bounding box center [398, 24] width 1 height 1
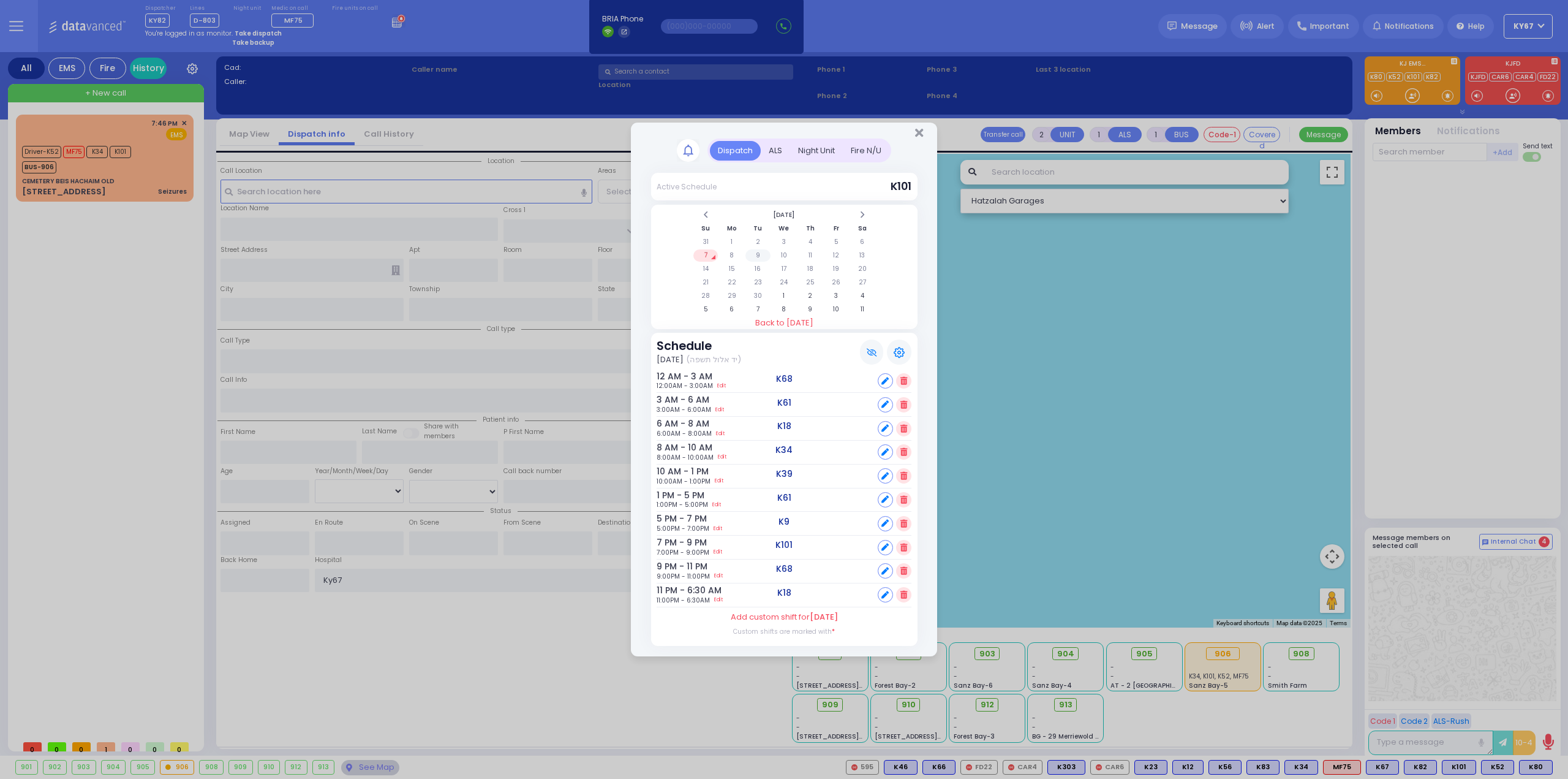
click at [757, 255] on td "9" at bounding box center [758, 255] width 25 height 13
click at [883, 548] on icon at bounding box center [885, 547] width 7 height 7
select select
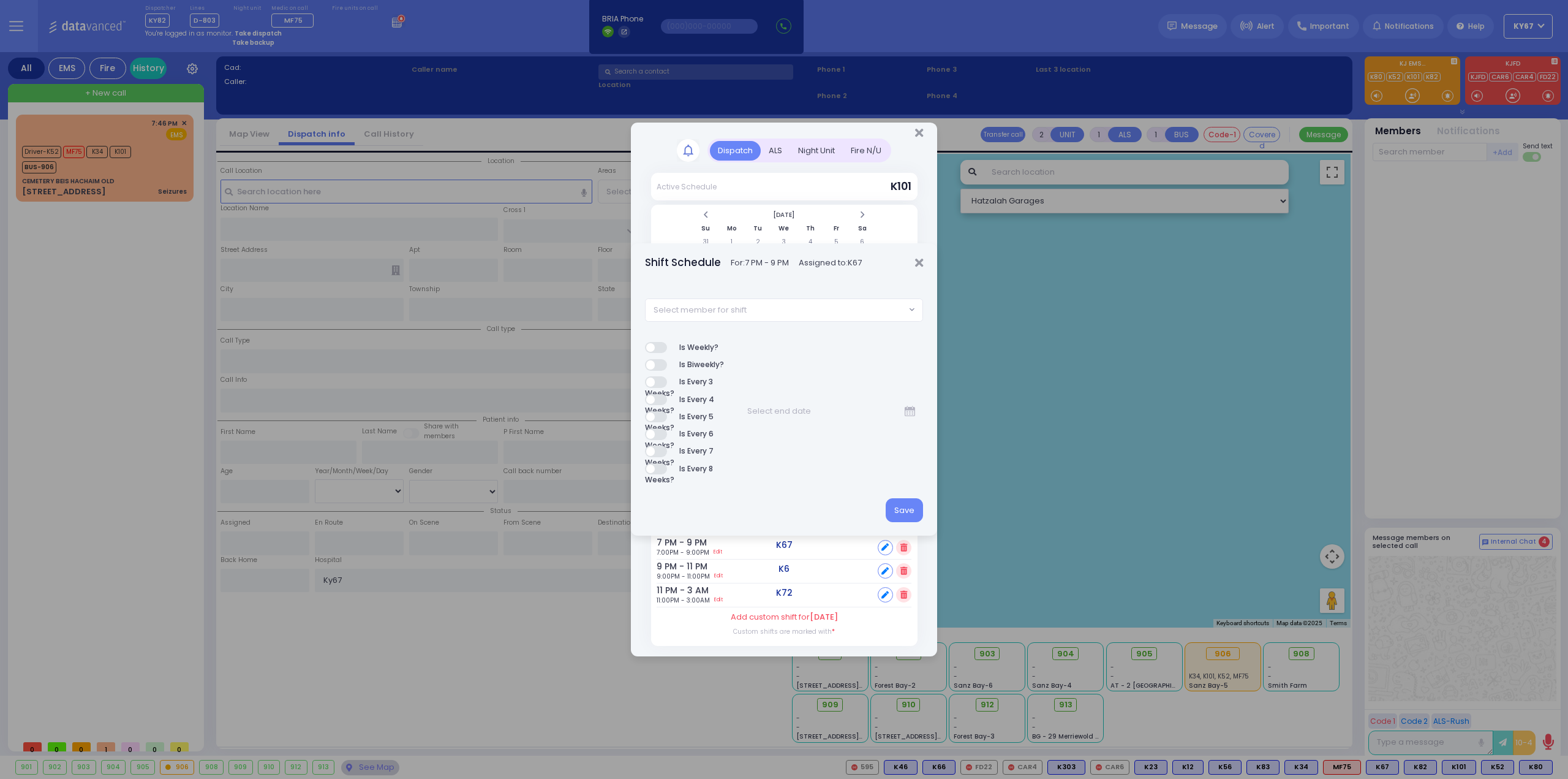
click at [790, 311] on span "Select member for shift" at bounding box center [776, 310] width 261 height 22
type input "82"
select select "d5b863ba-2c4f-4325-9ef6-80914a21d35d"
click at [899, 513] on button "Save" at bounding box center [904, 510] width 37 height 24
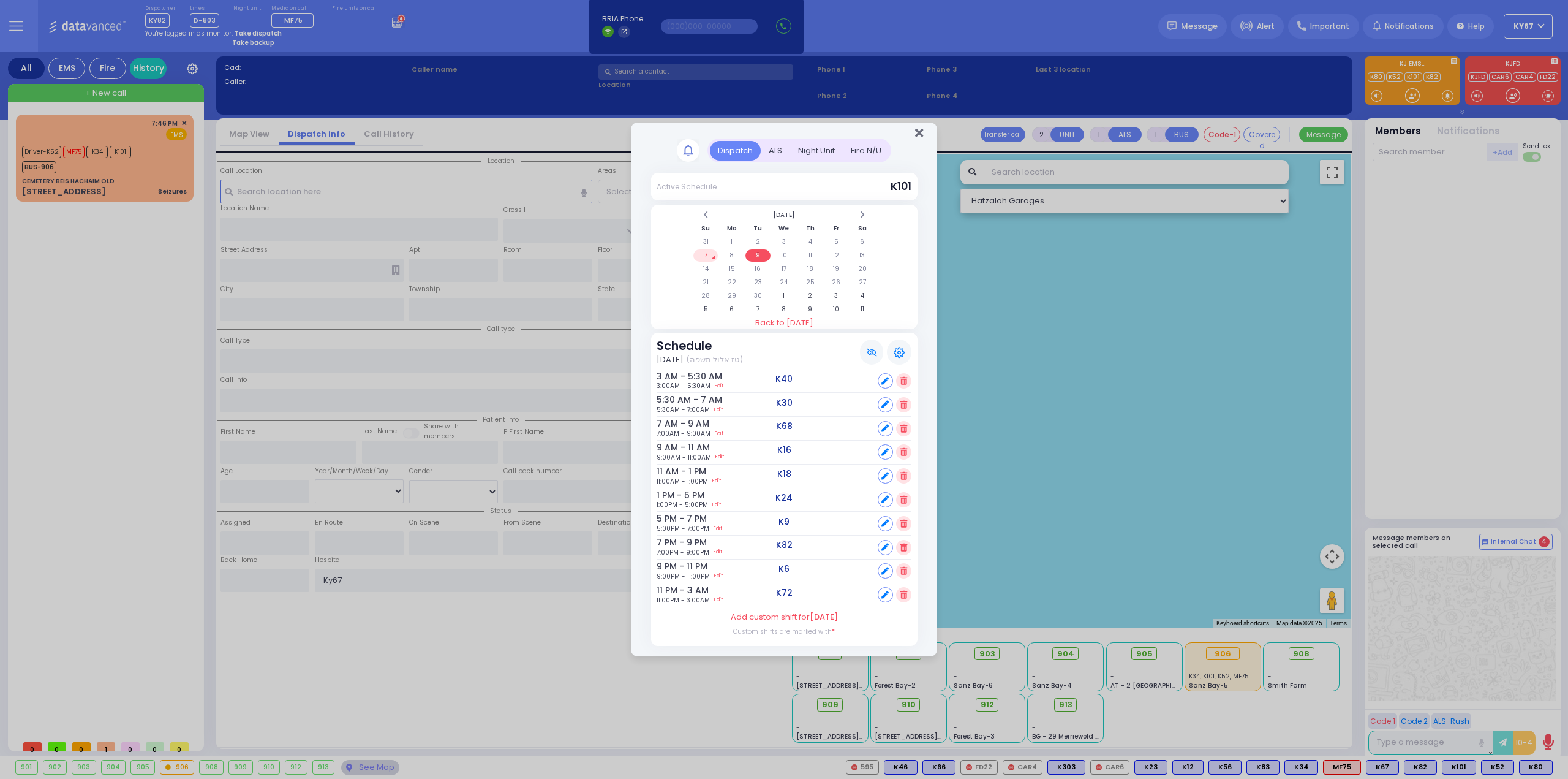
click at [920, 130] on icon "Close" at bounding box center [919, 133] width 8 height 13
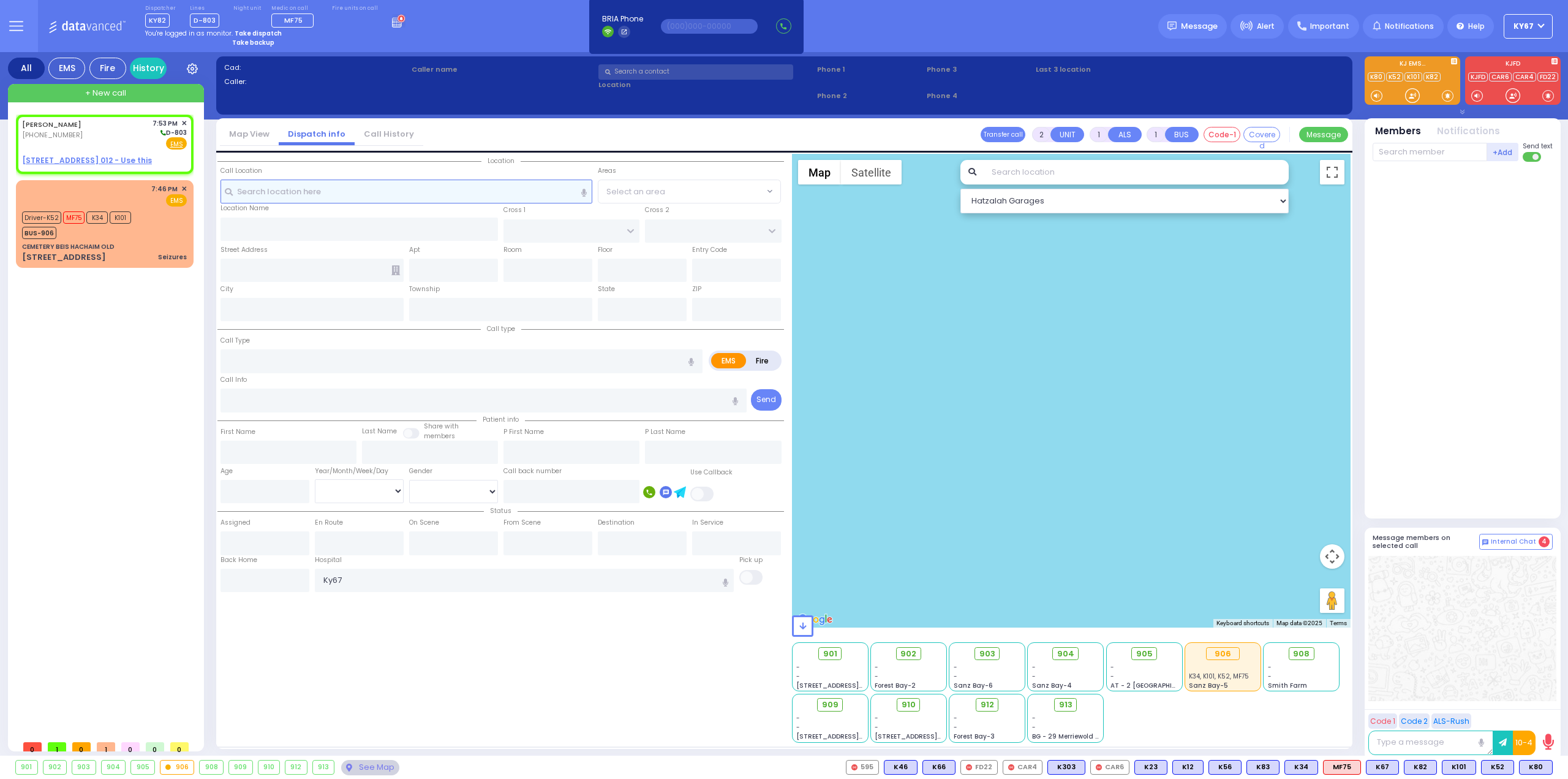
select select
radio input "true"
type input "[PERSON_NAME]"
select select
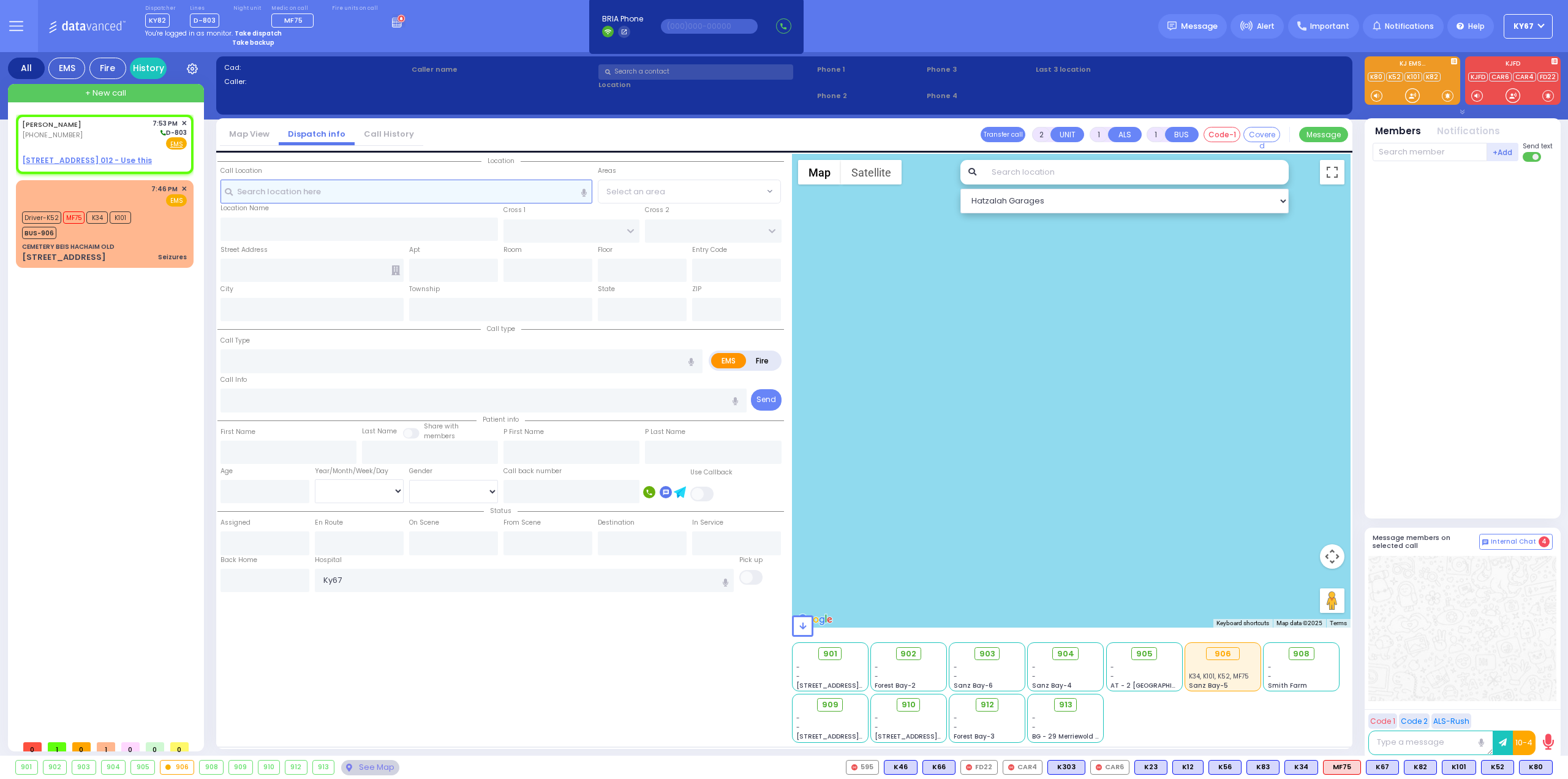
type input "19:53"
select select "Hatzalah Garages"
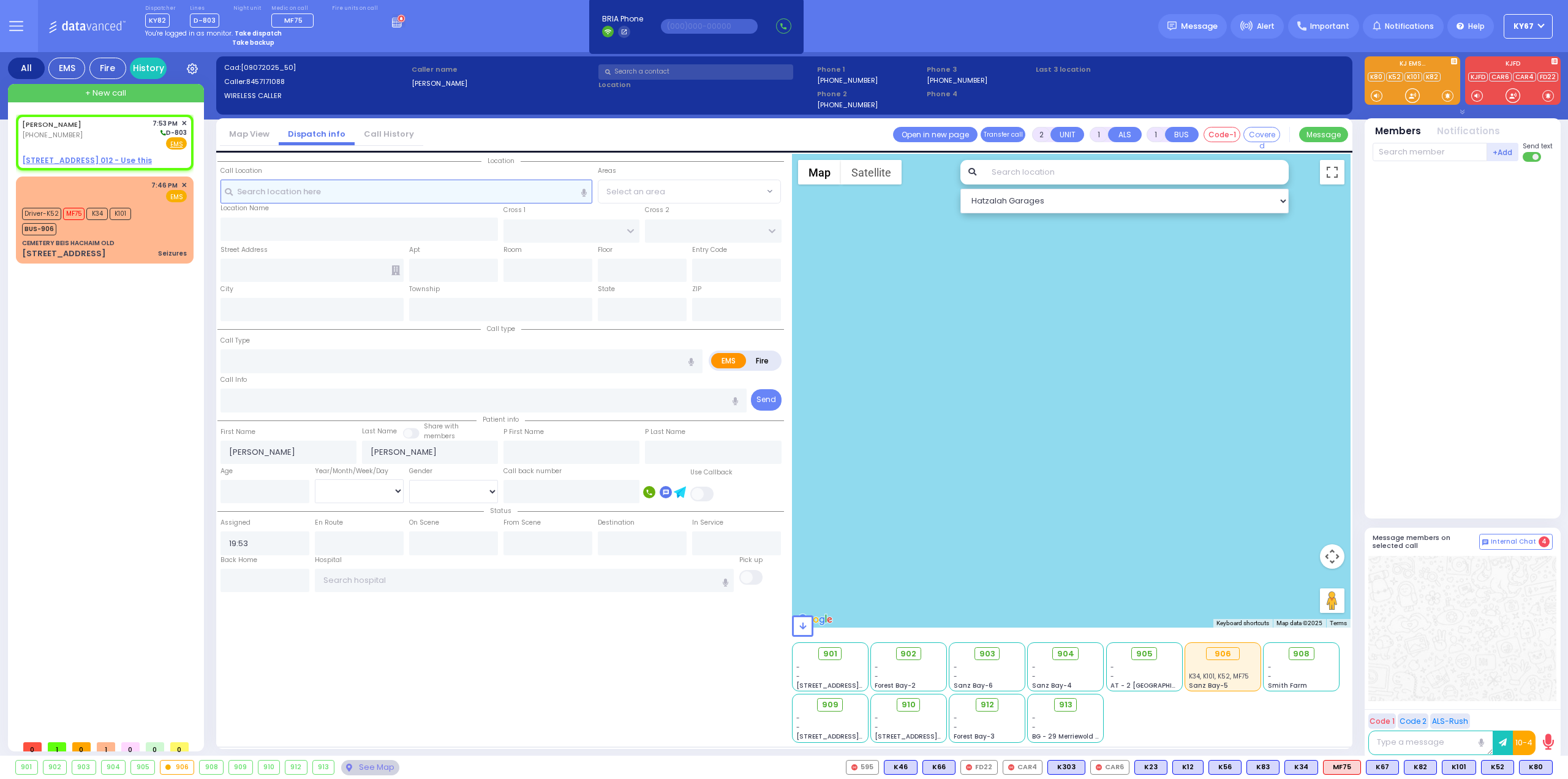
select select
radio input "true"
select select
select select "Hatzalah Garages"
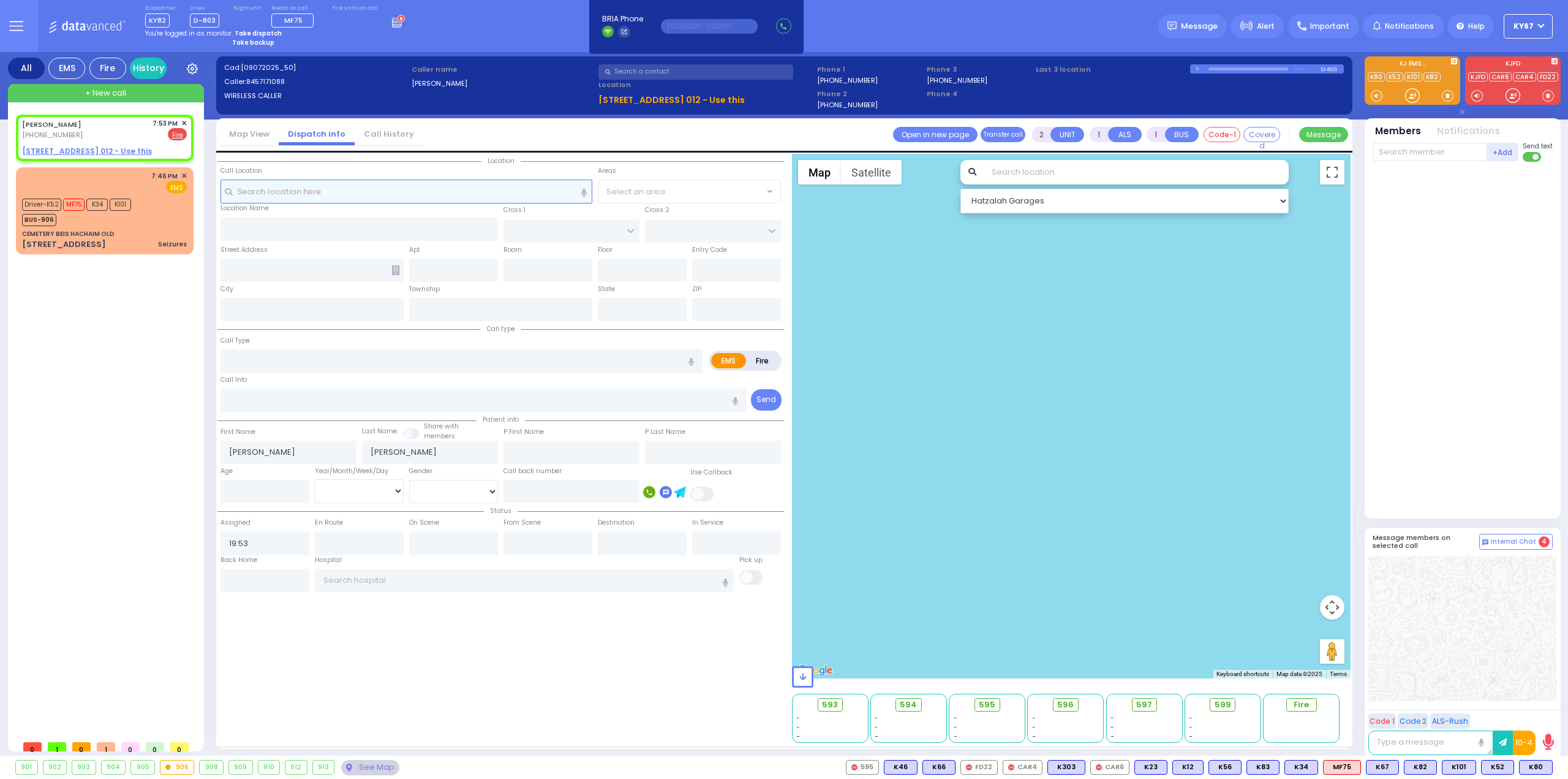
select select
radio input "false"
radio input "true"
select select
select select "Hatzalah Garages"
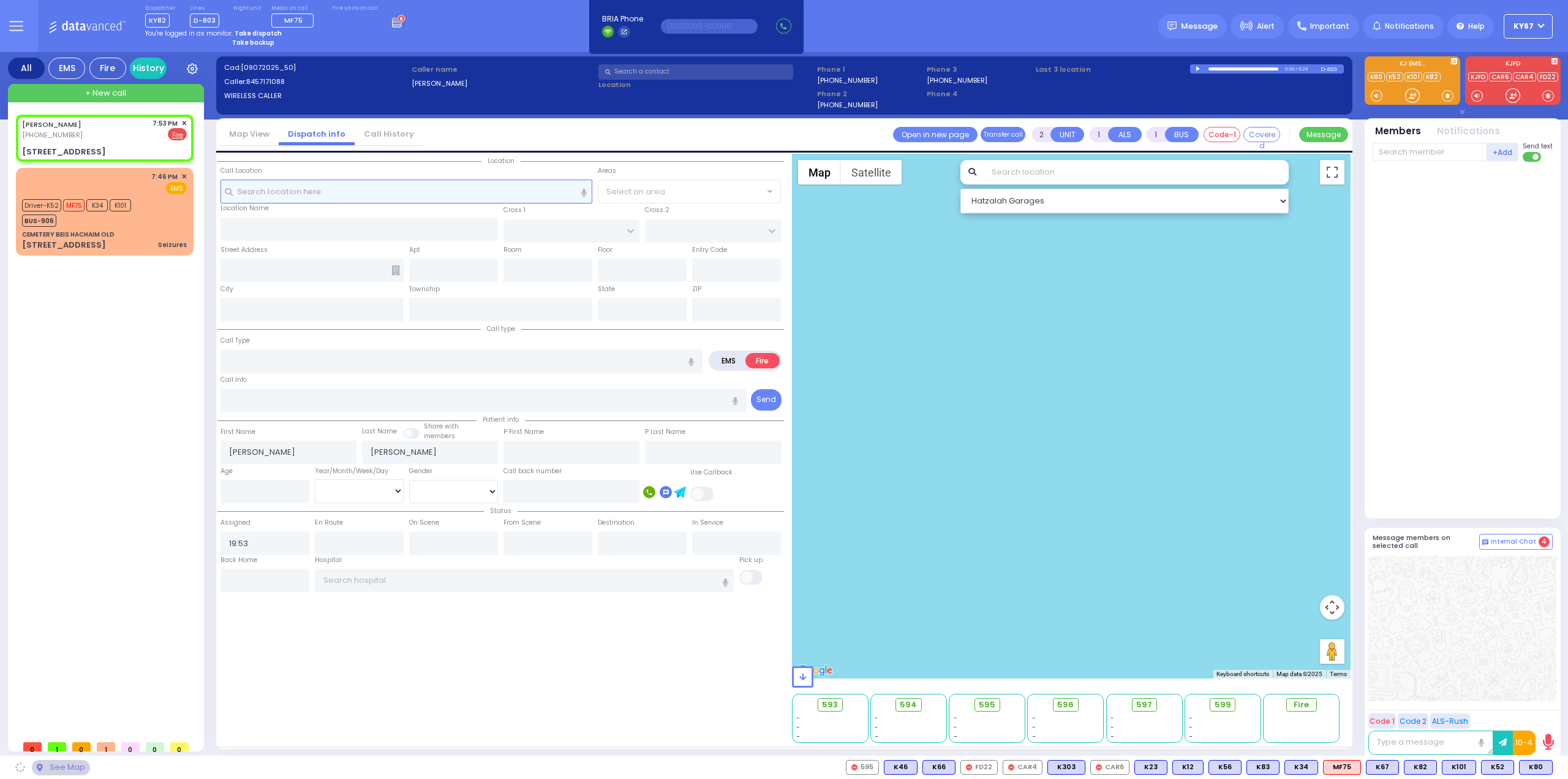
select select
radio input "true"
select select
select select "Hatzalah Garages"
type input "[GEOGRAPHIC_DATA]"
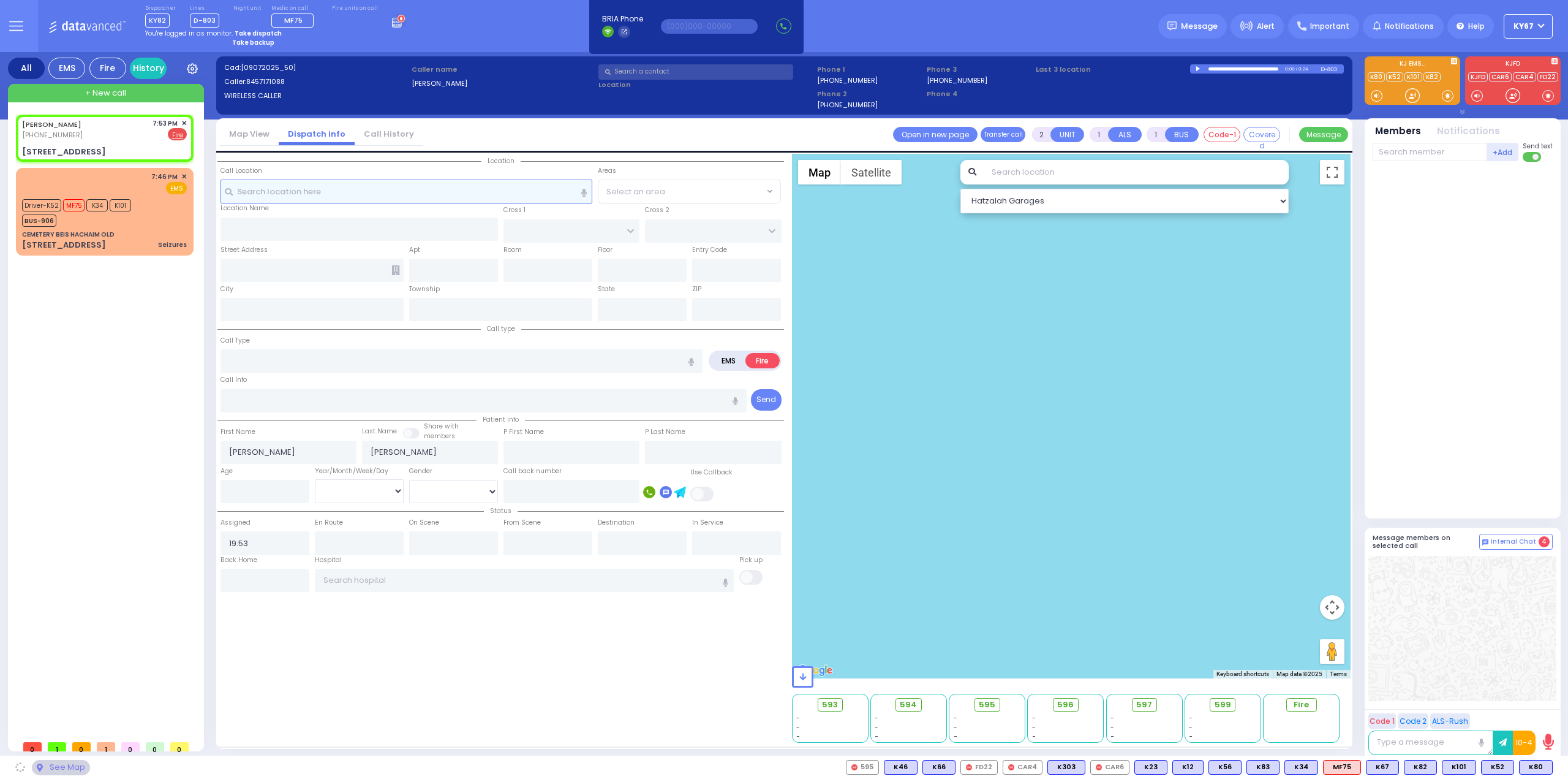
type input "CHEVRON RD"
type input "[STREET_ADDRESS]"
type input "Monroe"
type input "[US_STATE]"
type input "10950"
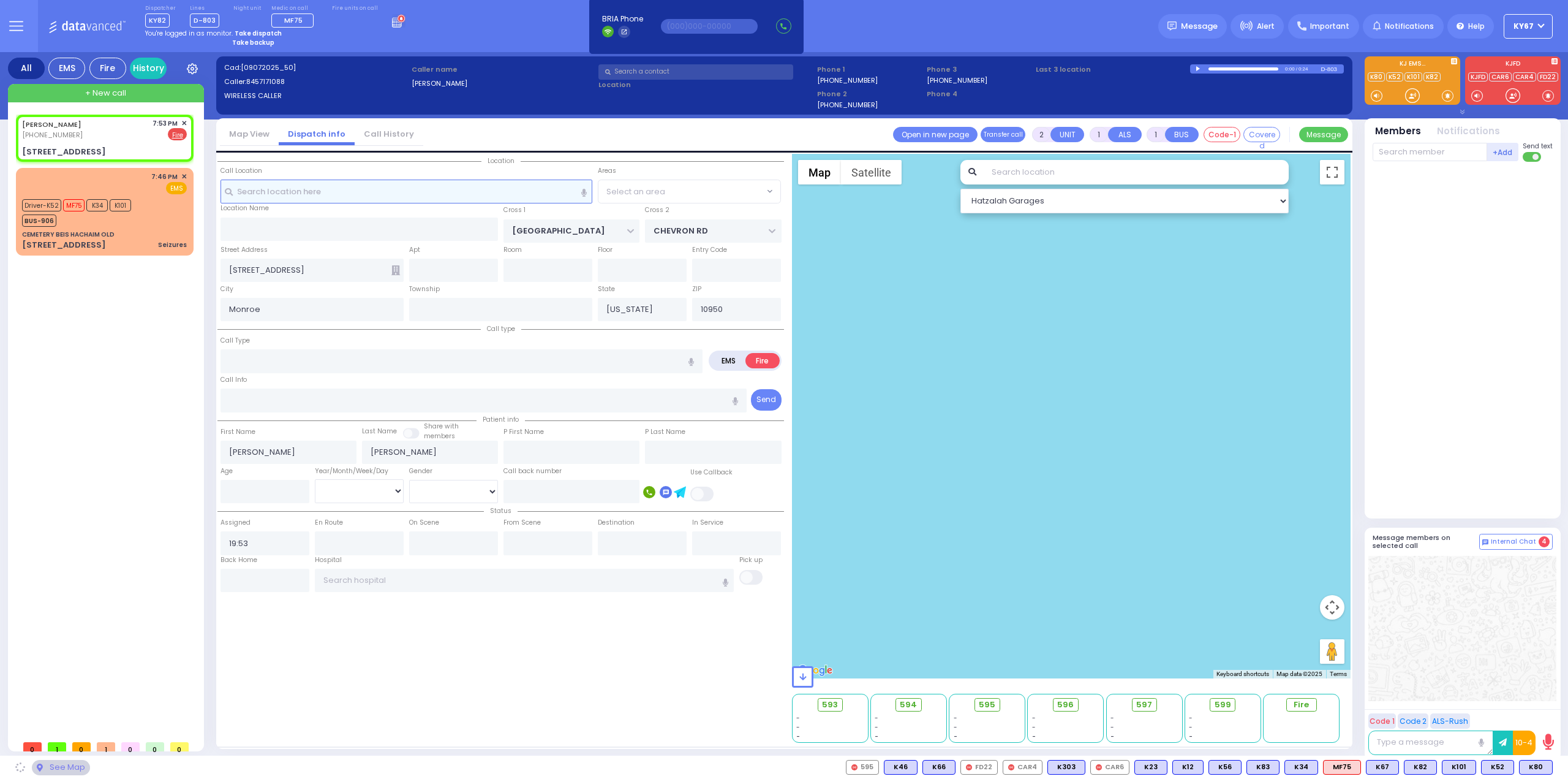
select select "SECTION 5"
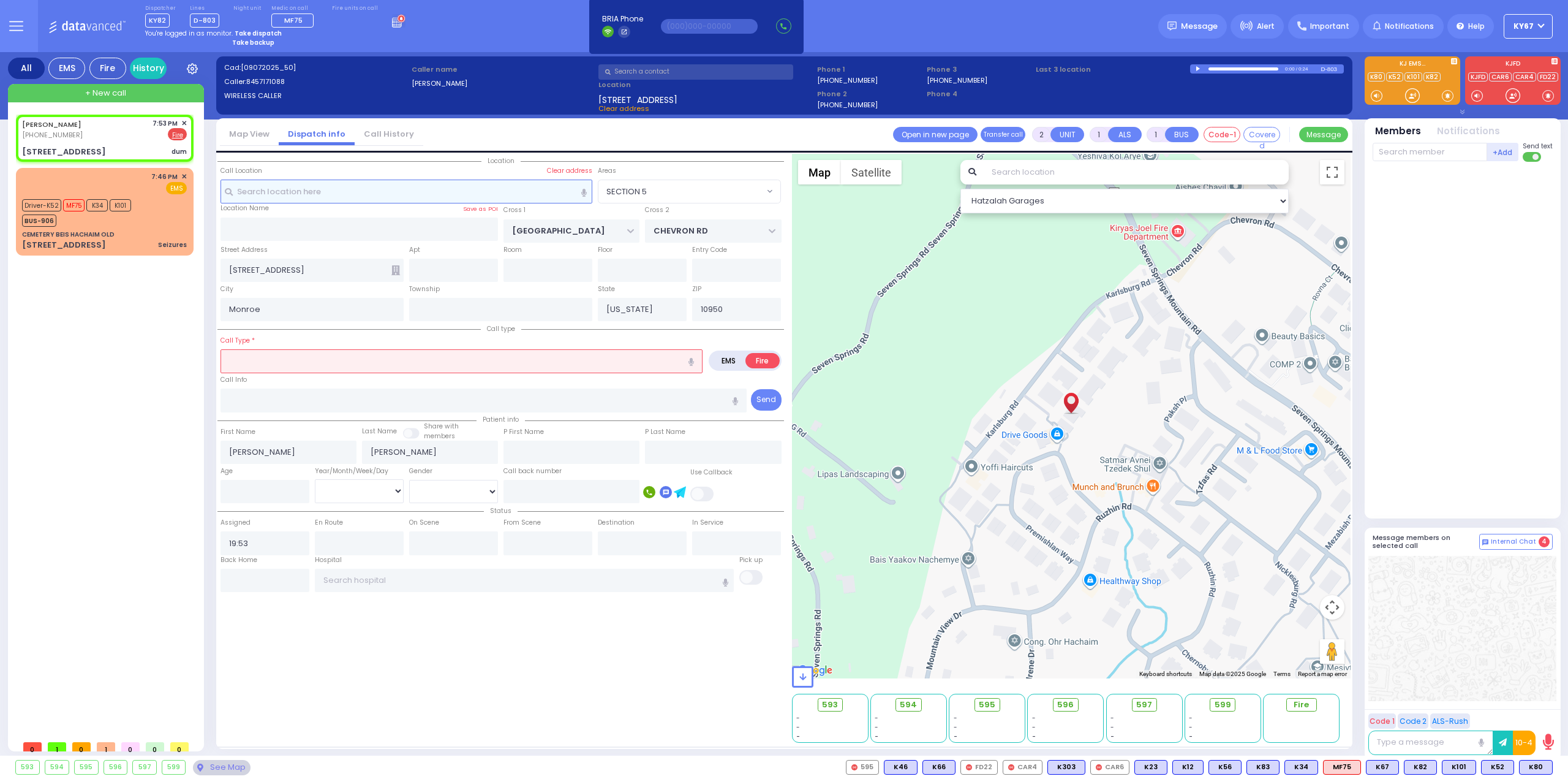
select select
type input "dum"
radio input "true"
select select
select select "Hatzalah Garages"
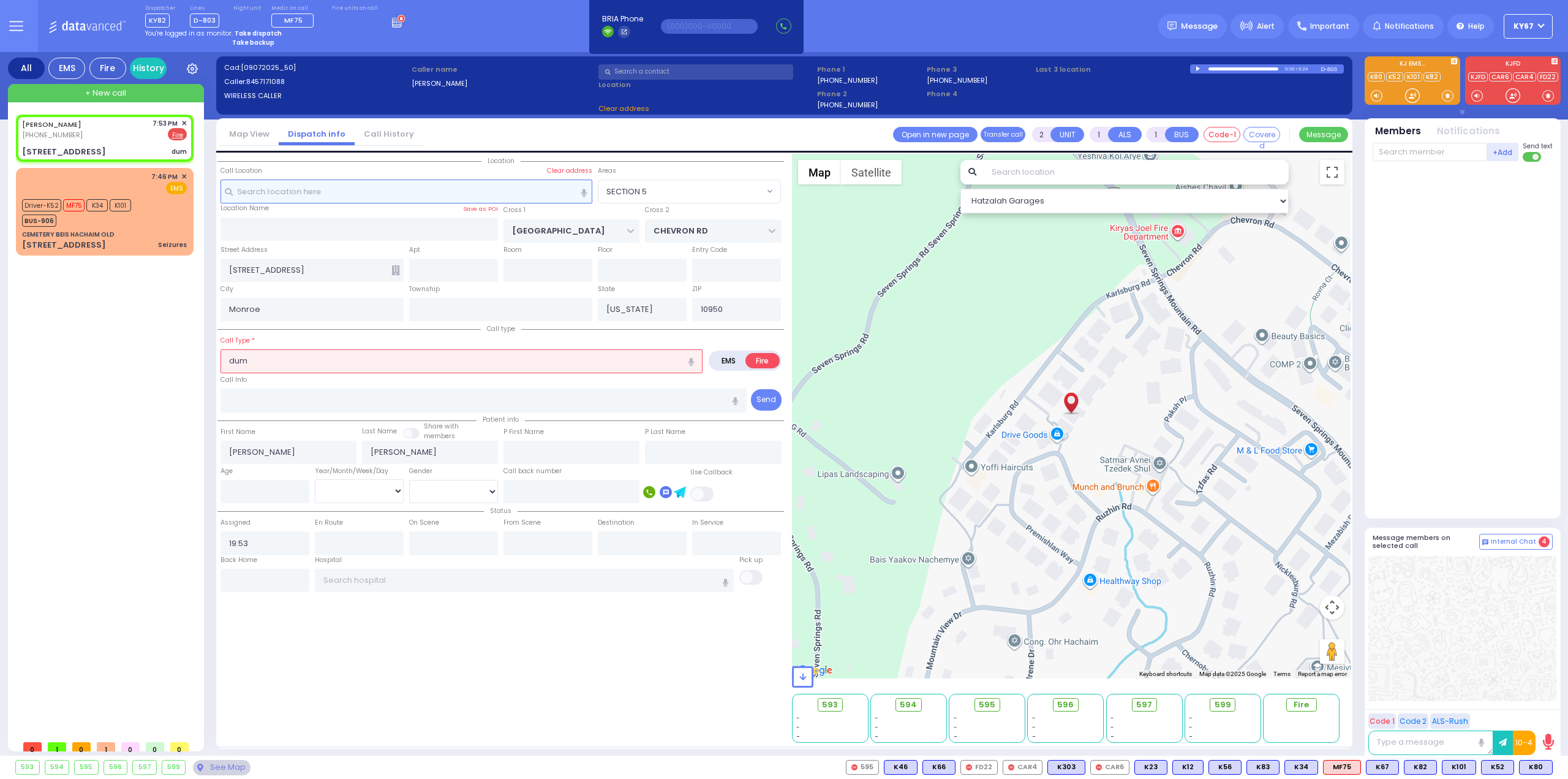
select select "SECTION 5"
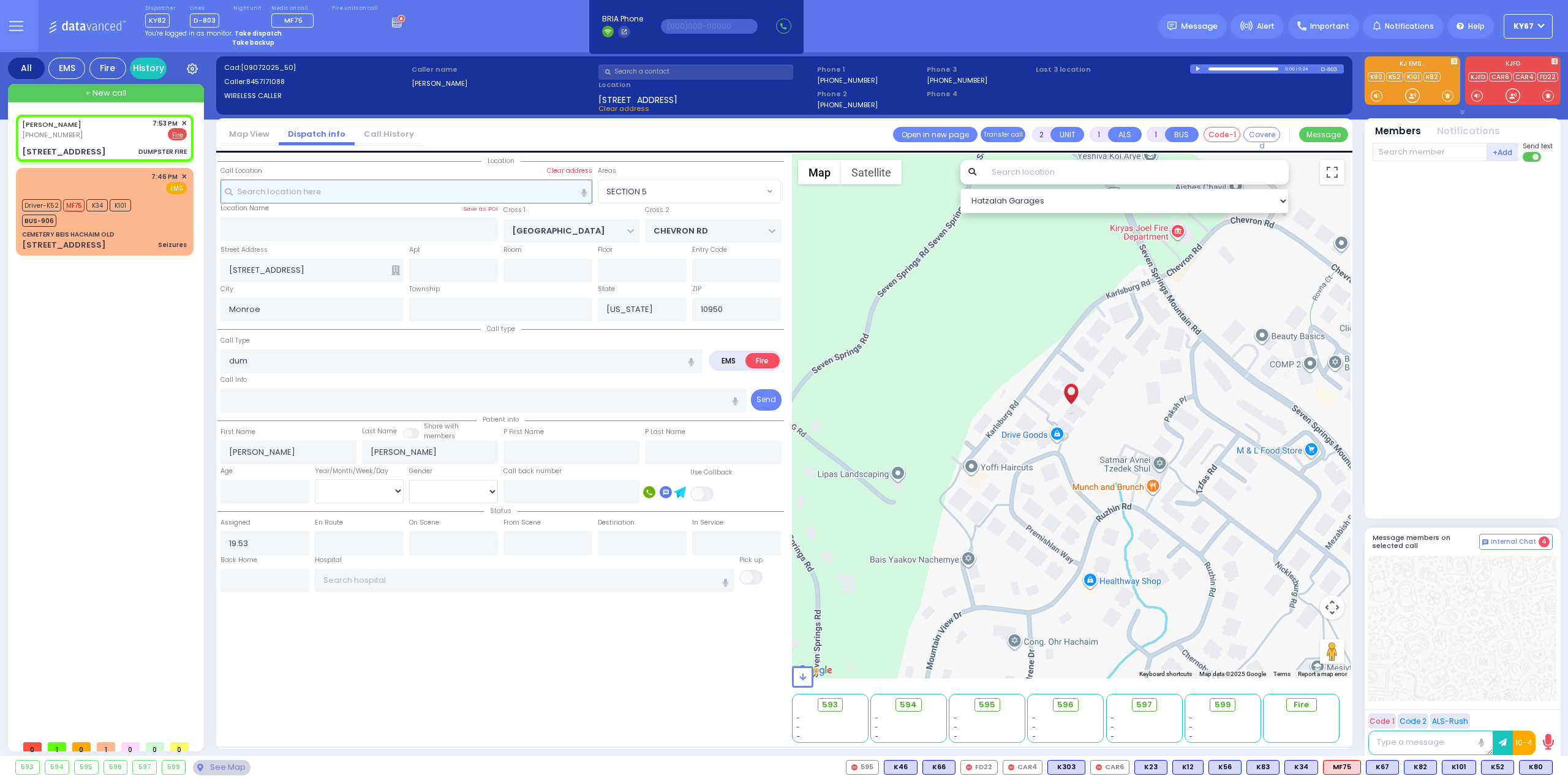
select select
type input "DUMPSTER FIRE"
radio input "true"
select select
select select "Hatzalah Garages"
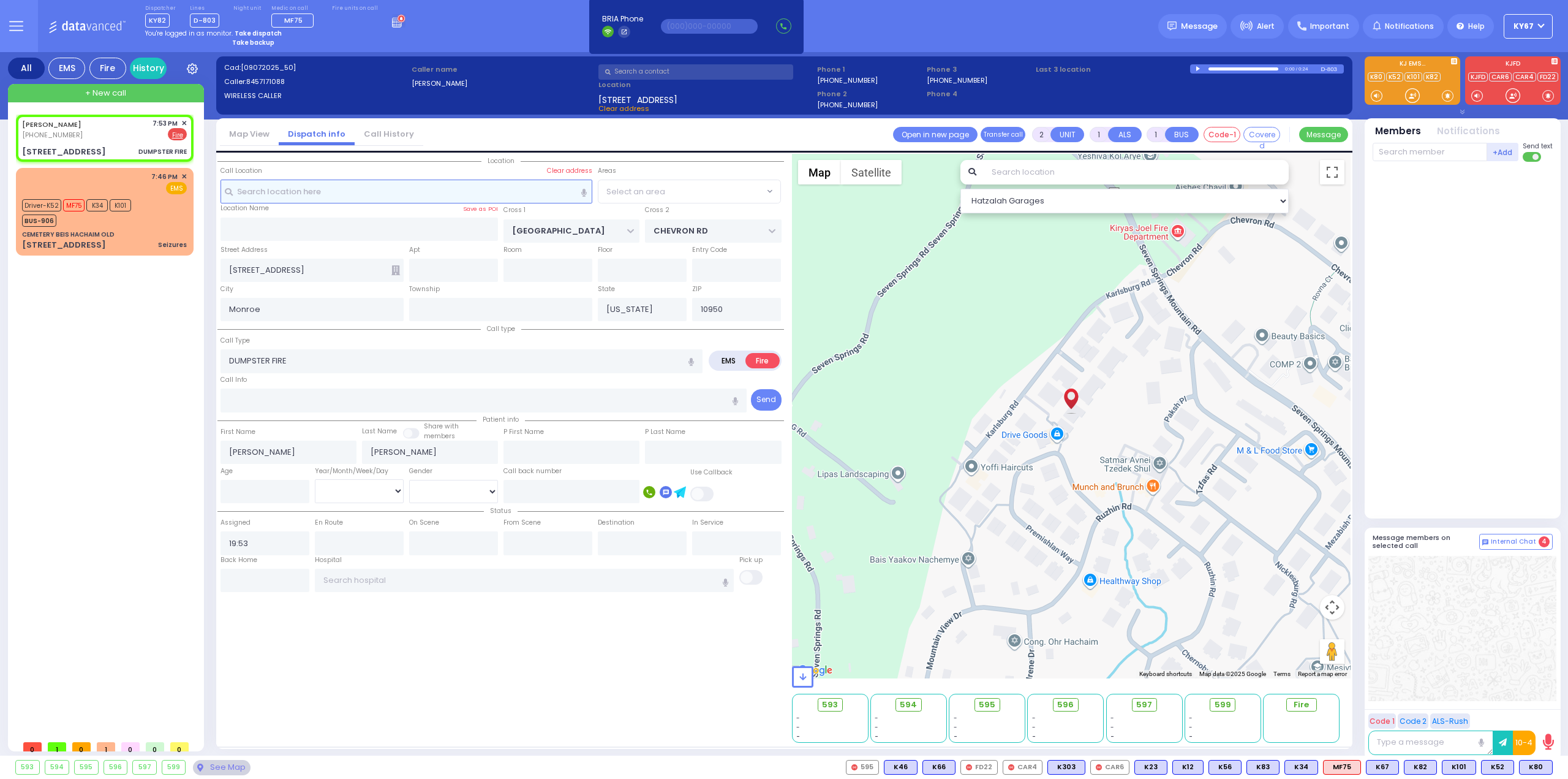
select select
radio input "true"
select select
select select "SECTION 5"
select select "Hatzalah Garages"
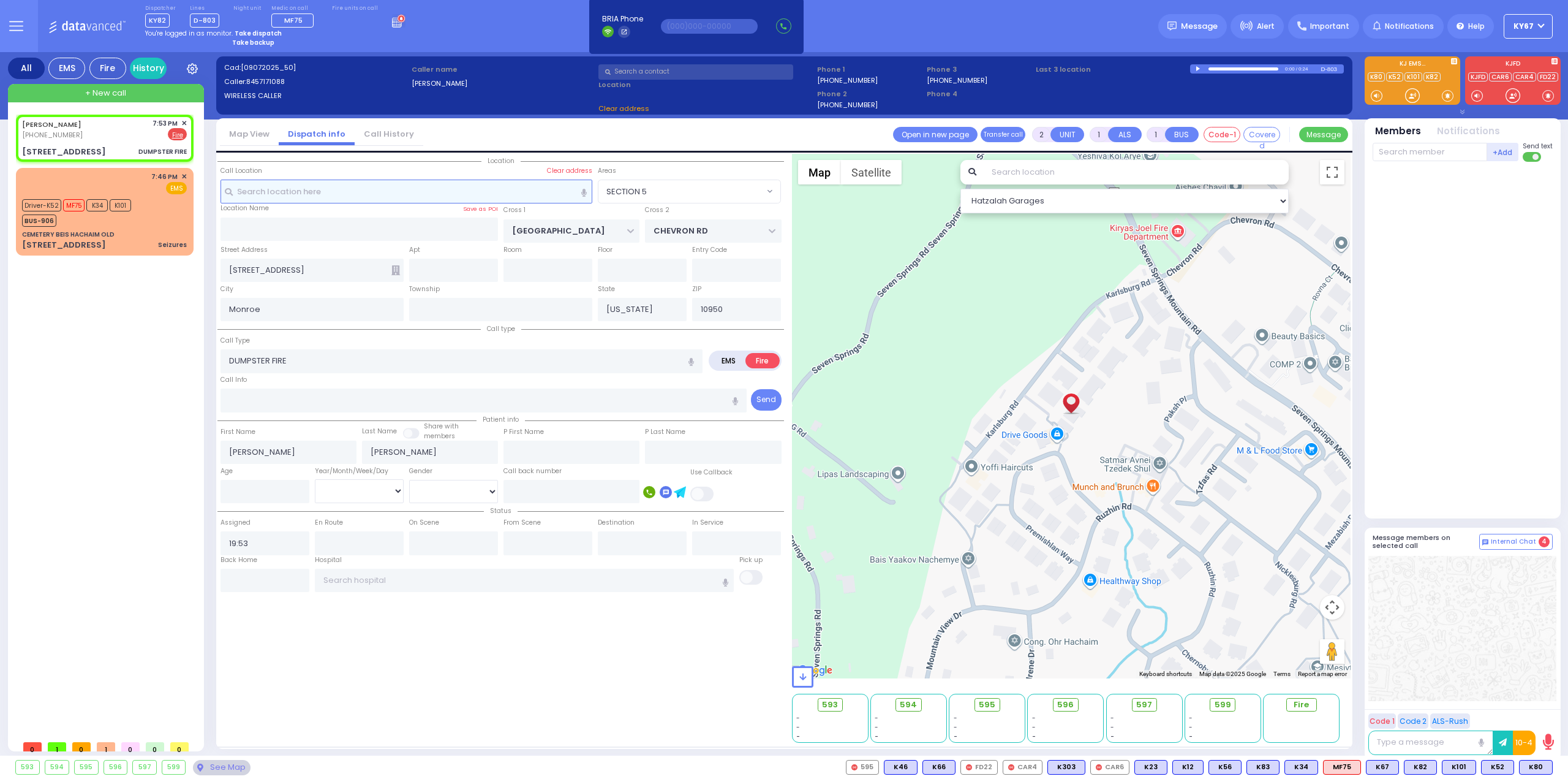
select select "SECTION 5"
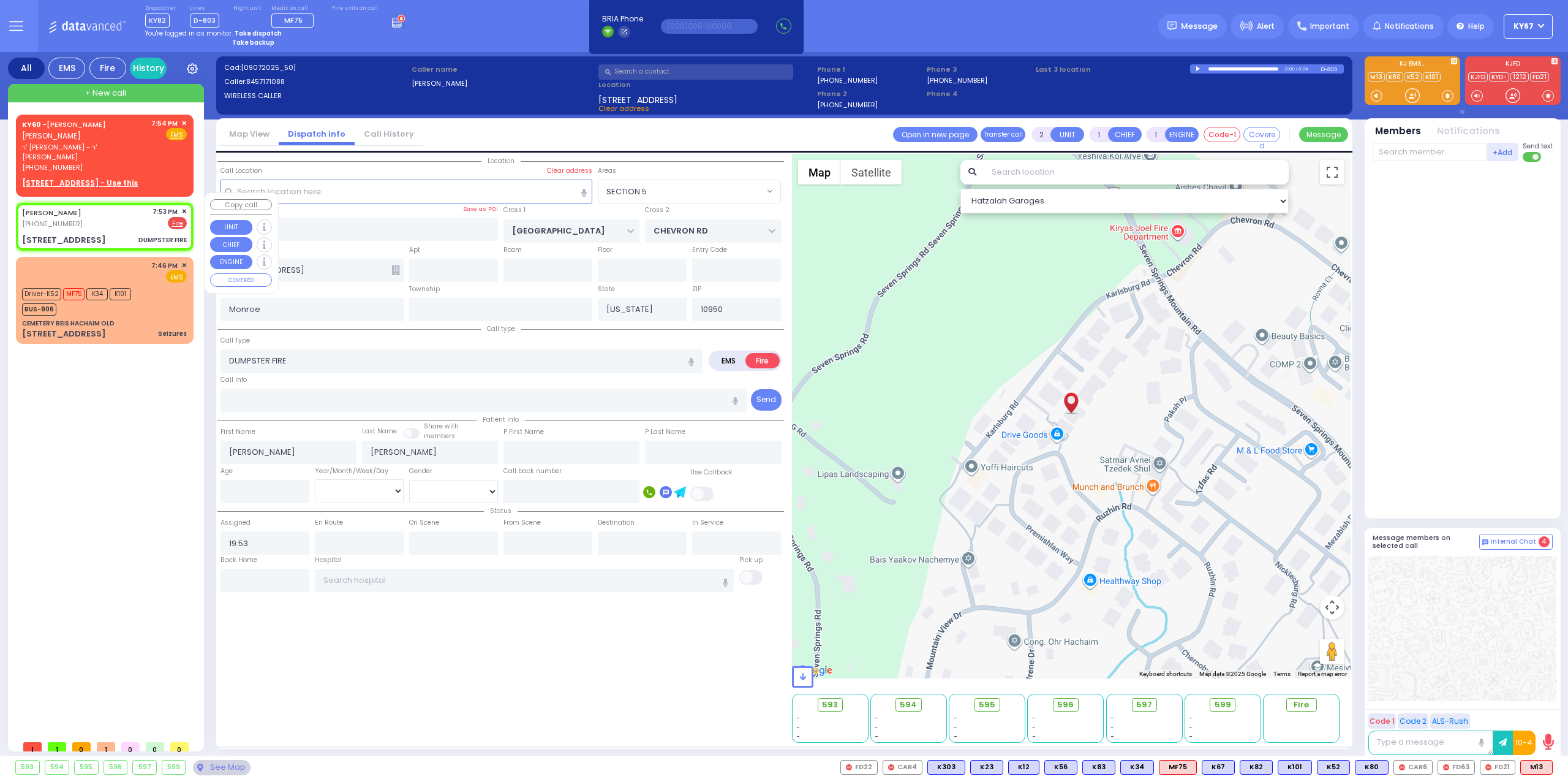
click at [86, 219] on div "(845) 717-1088" at bounding box center [53, 225] width 63 height 11
select select
radio input "true"
select select
select select "Hatzalah Garages"
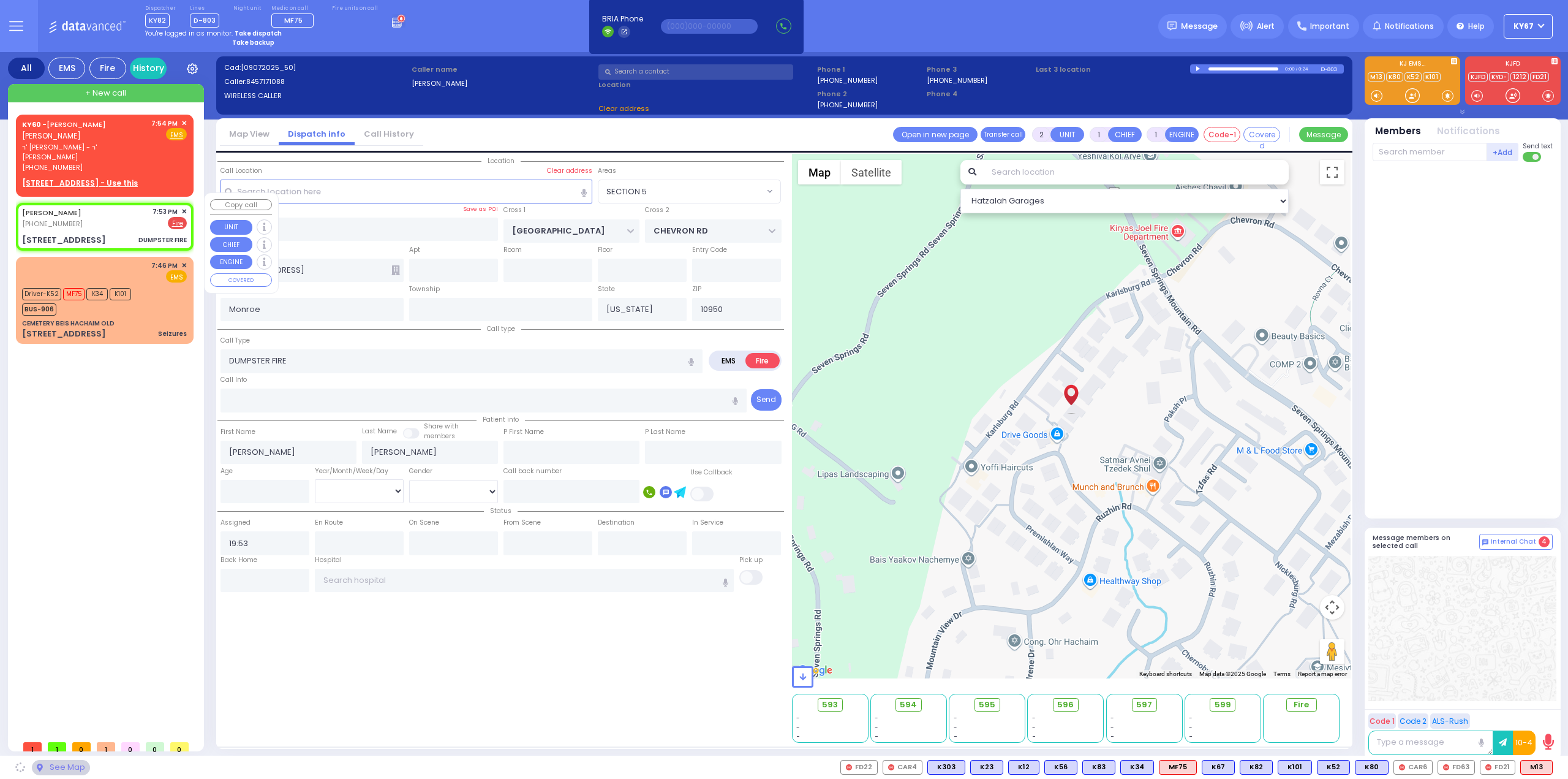
select select "SECTION 5"
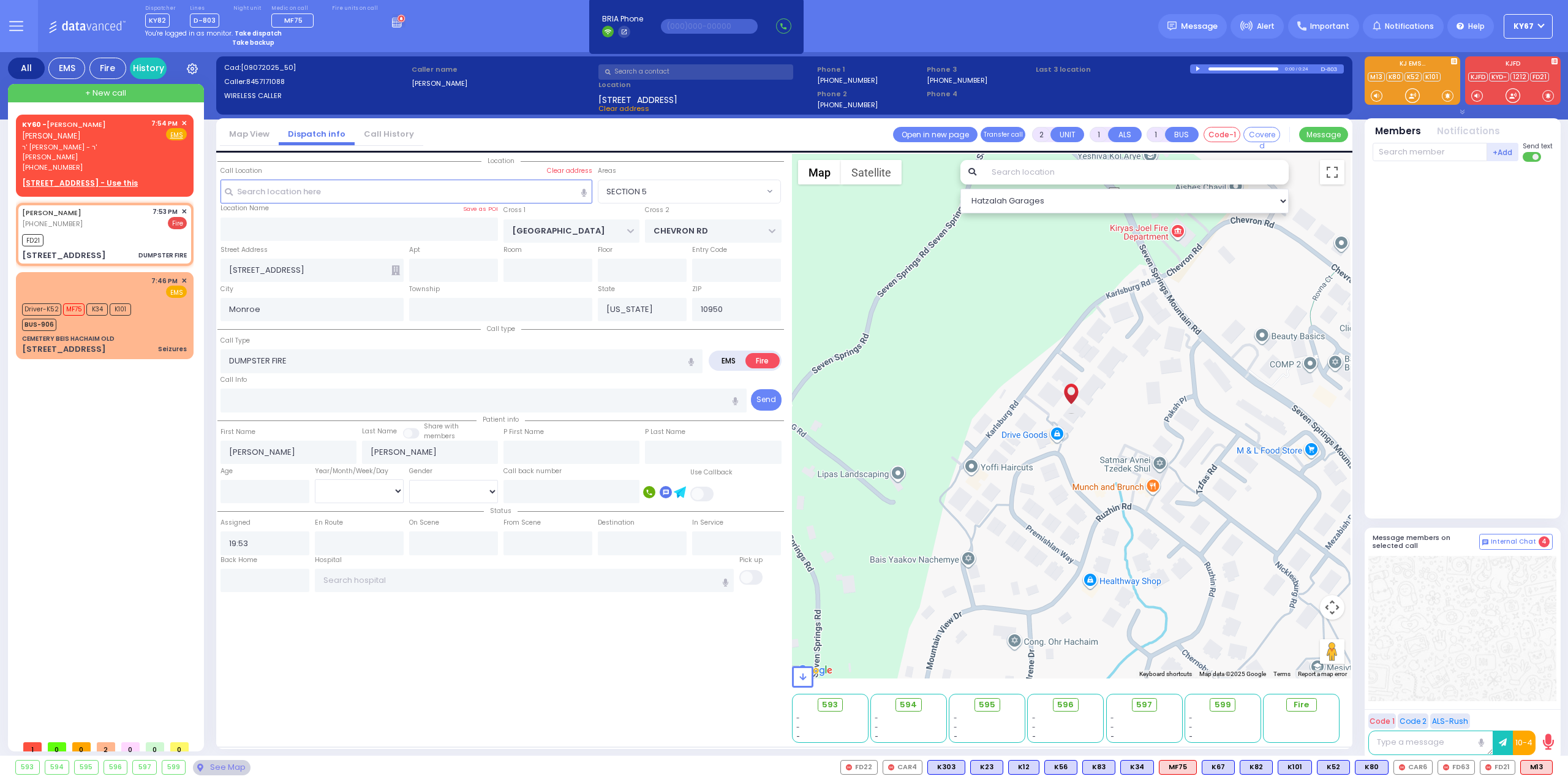
select select
radio input "true"
select select
type input "19:55"
select select "Hatzalah Garages"
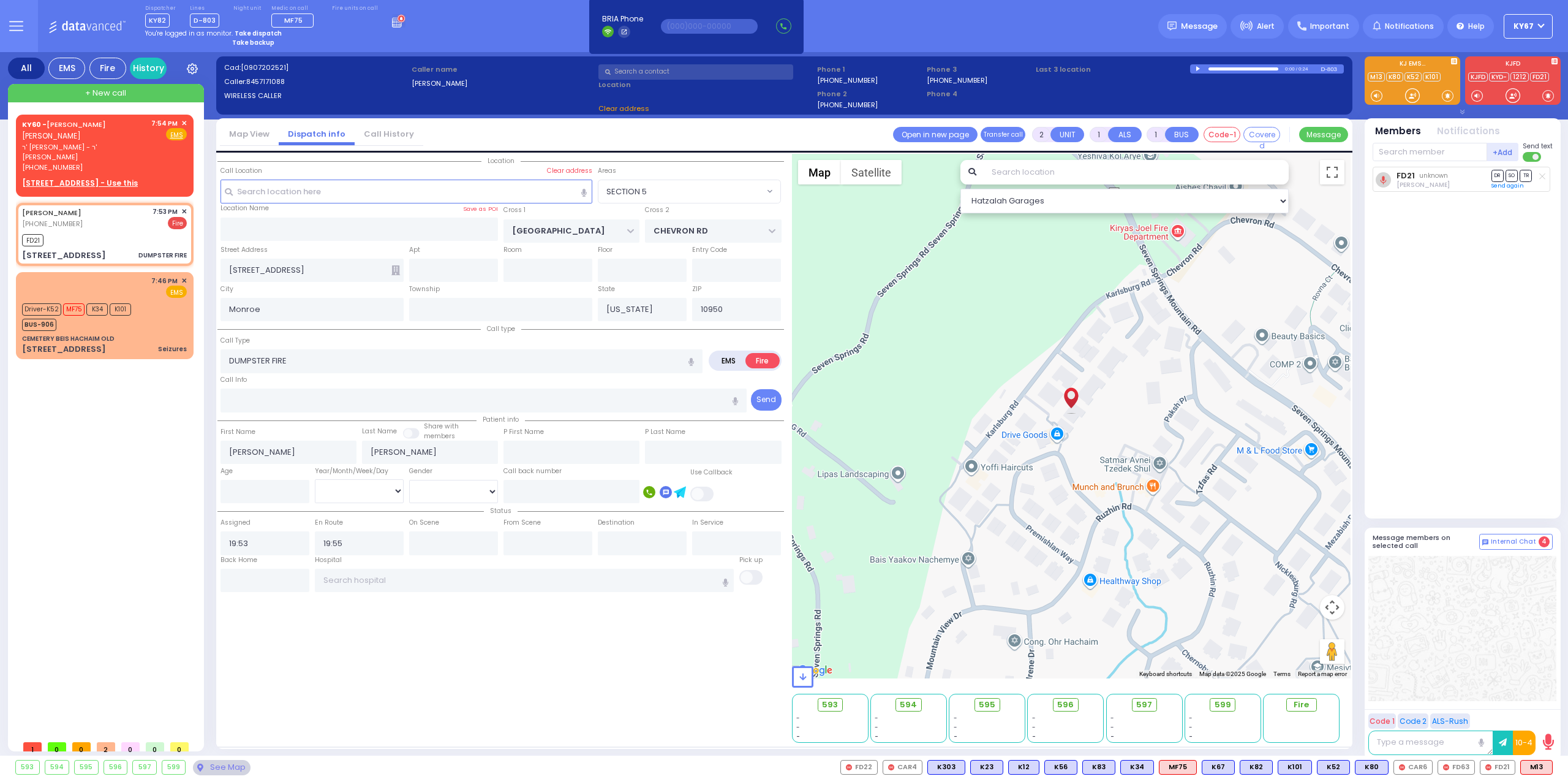
select select "SECTION 5"
select select
radio input "true"
select select
select select "Hatzalah Garages"
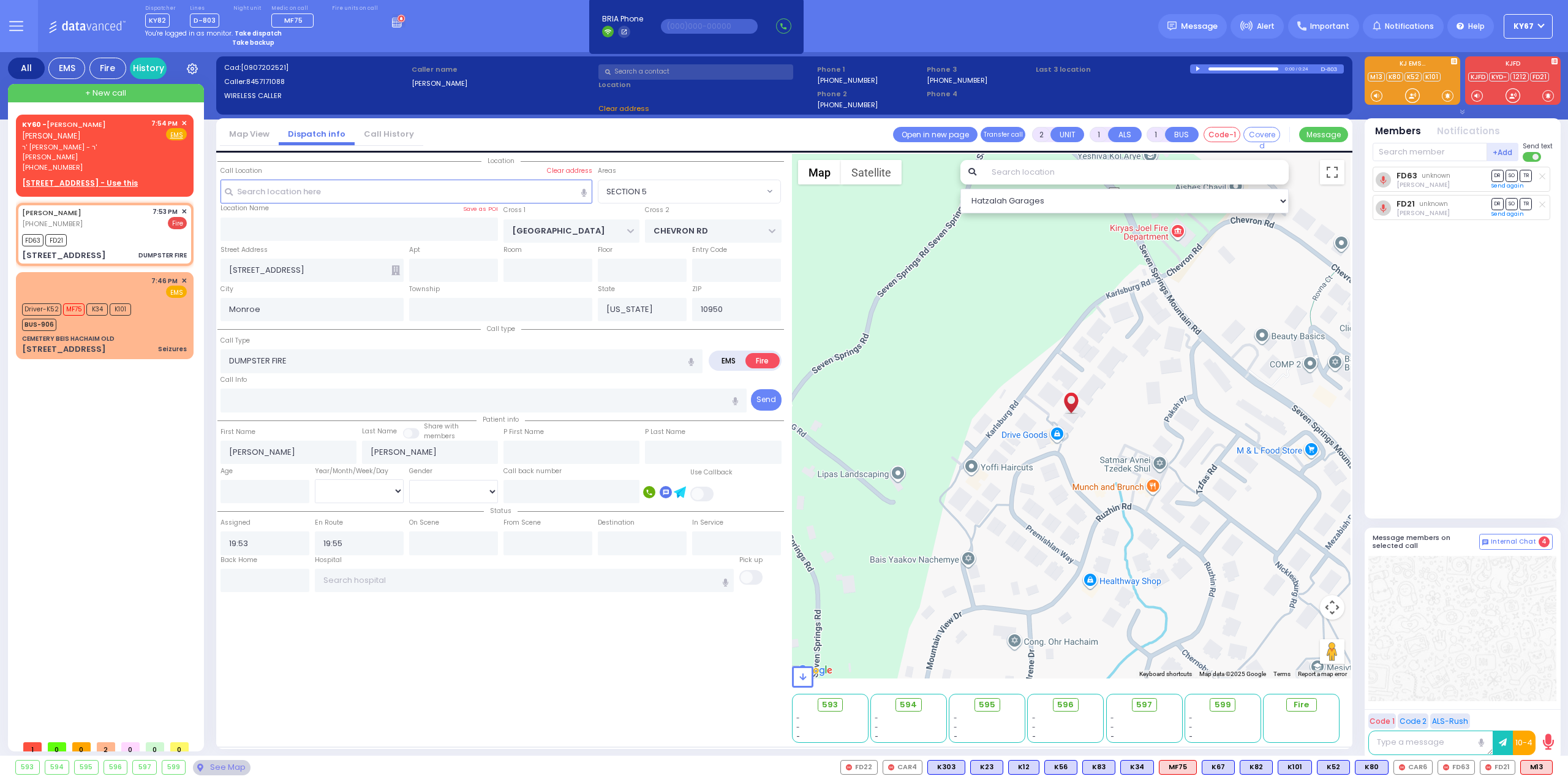
select select "SECTION 5"
select select
radio input "true"
select select
select select "Hatzalah Garages"
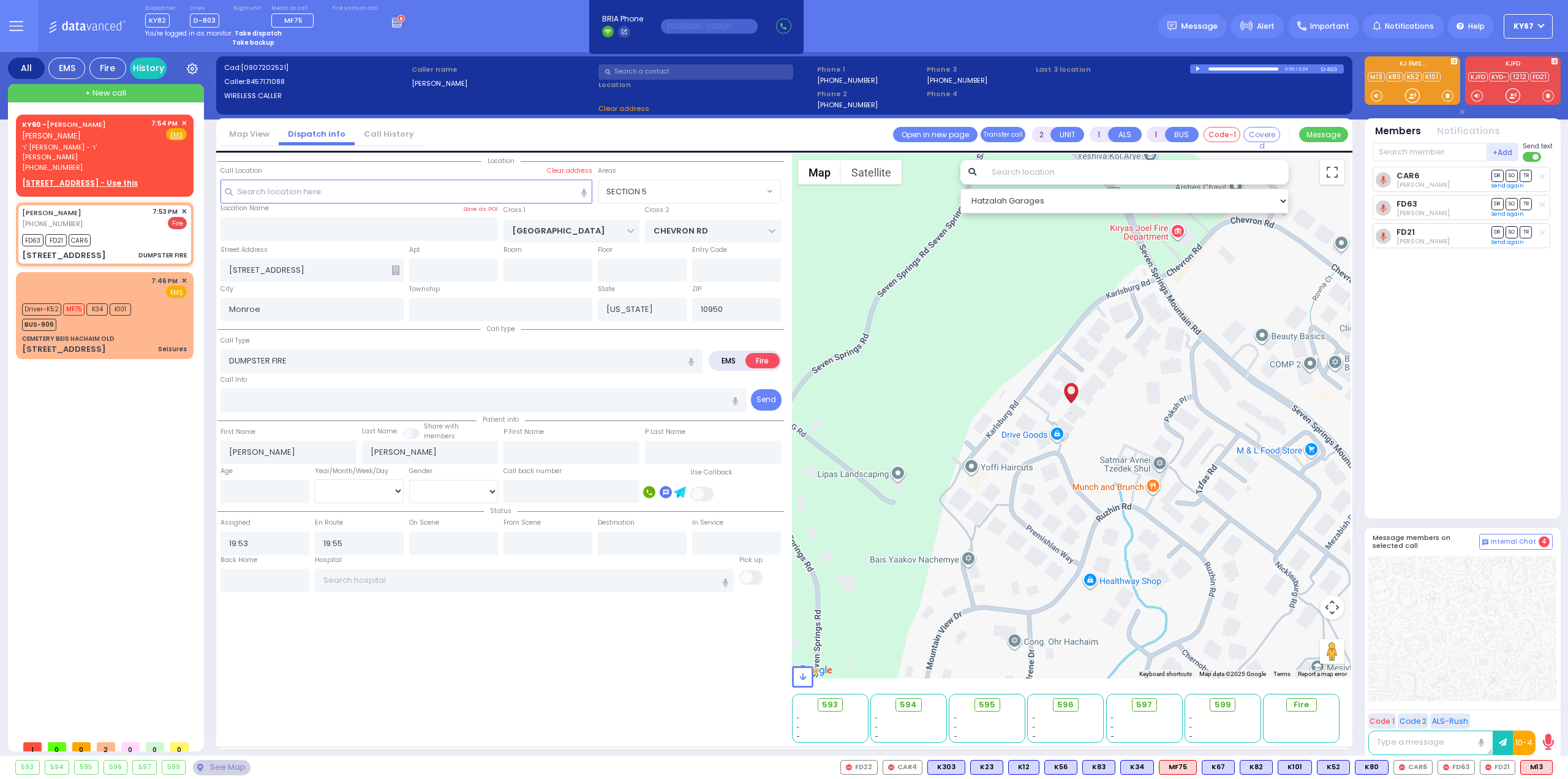
select select "SECTION 5"
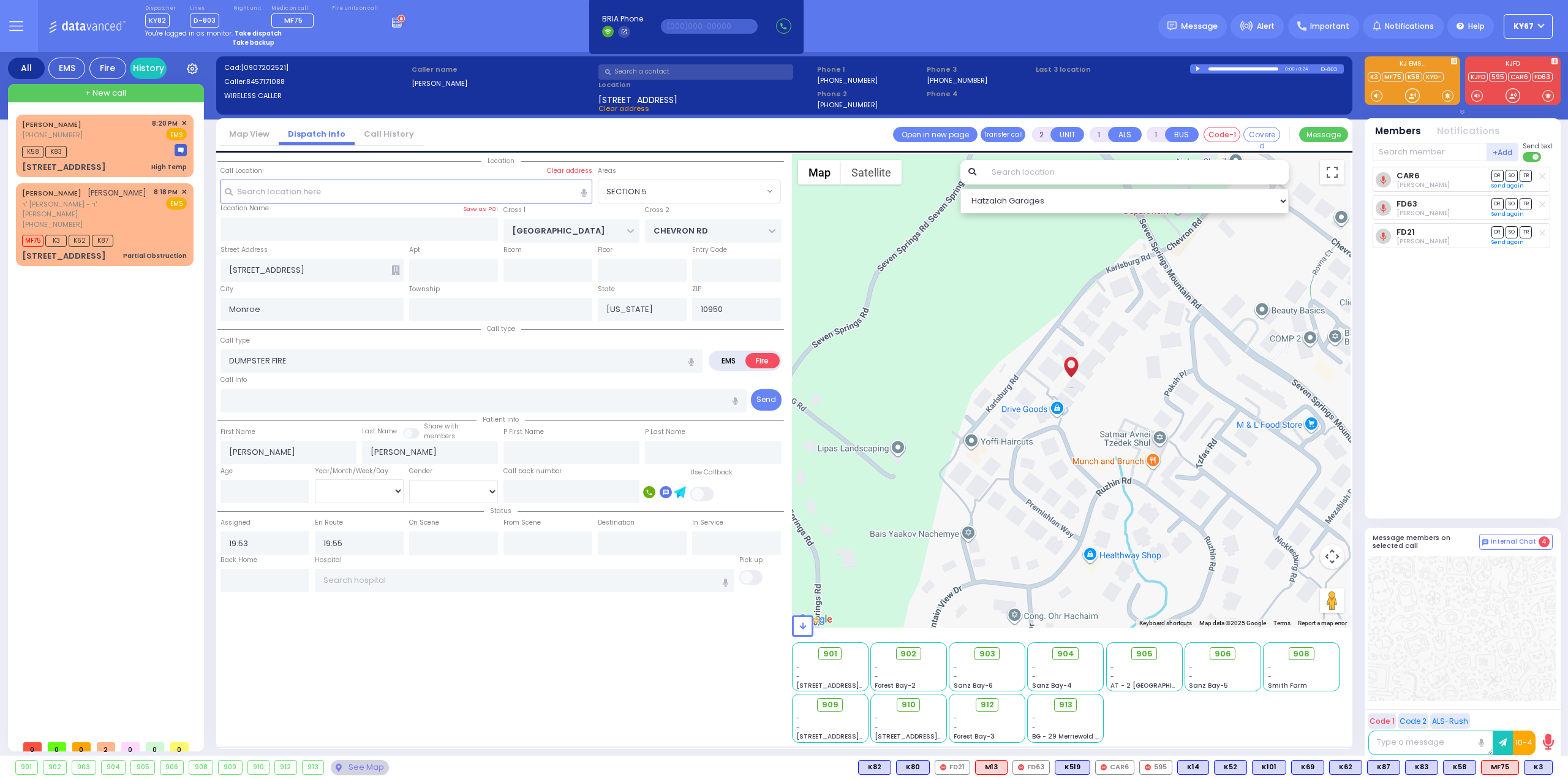
select select "SECTION 5"
select select
